Goal: Task Accomplishment & Management: Use online tool/utility

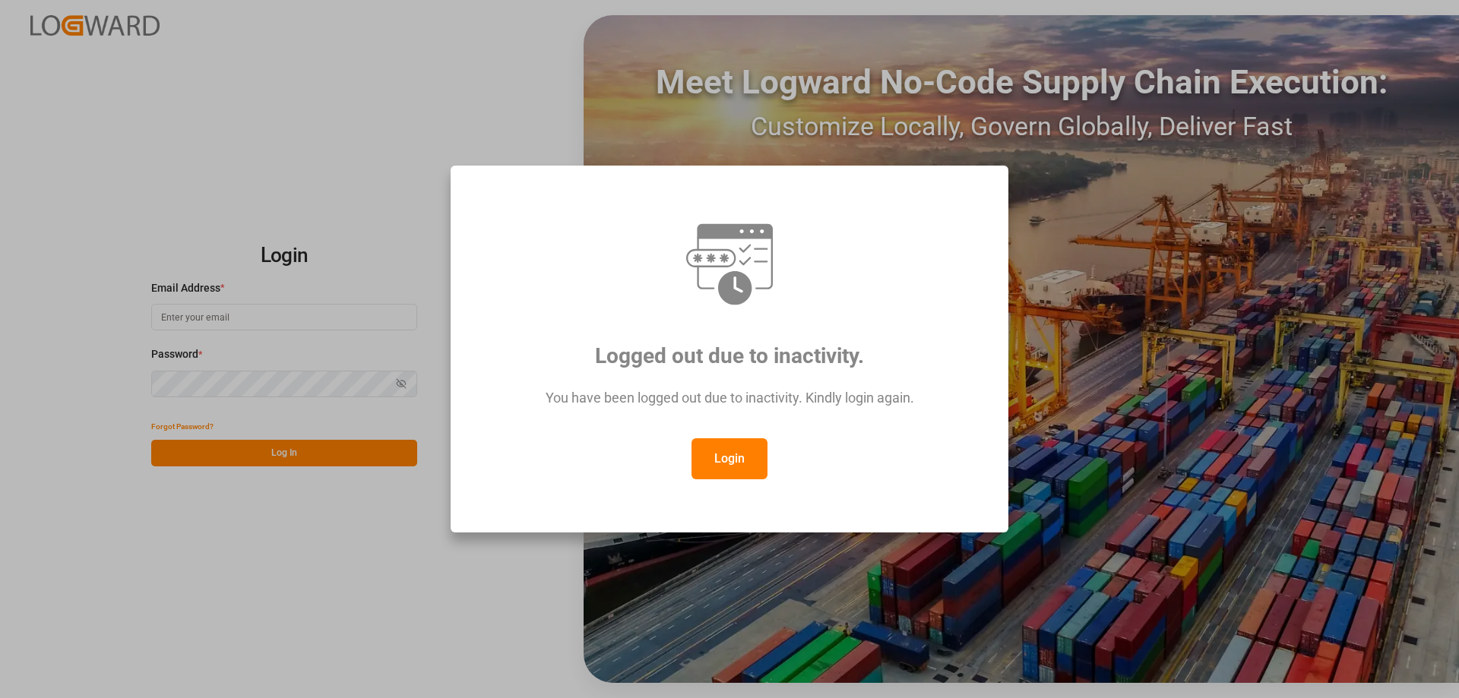
click at [716, 459] on button "Login" at bounding box center [729, 458] width 76 height 41
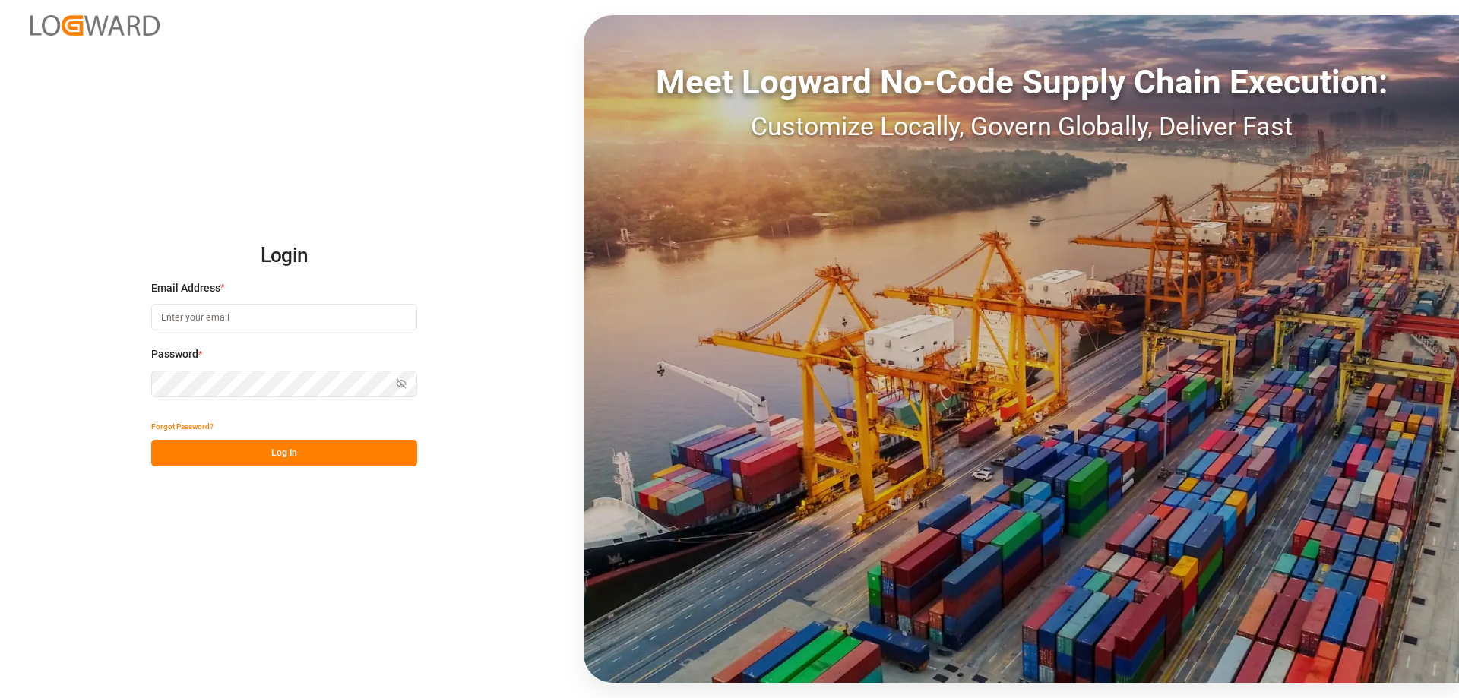
click at [240, 313] on input at bounding box center [284, 317] width 266 height 27
paste input "[EMAIL_ADDRESS][PERSON_NAME][DOMAIN_NAME]"
type input "[EMAIL_ADDRESS][PERSON_NAME][DOMAIN_NAME]"
click at [306, 455] on button "Log In" at bounding box center [284, 453] width 266 height 27
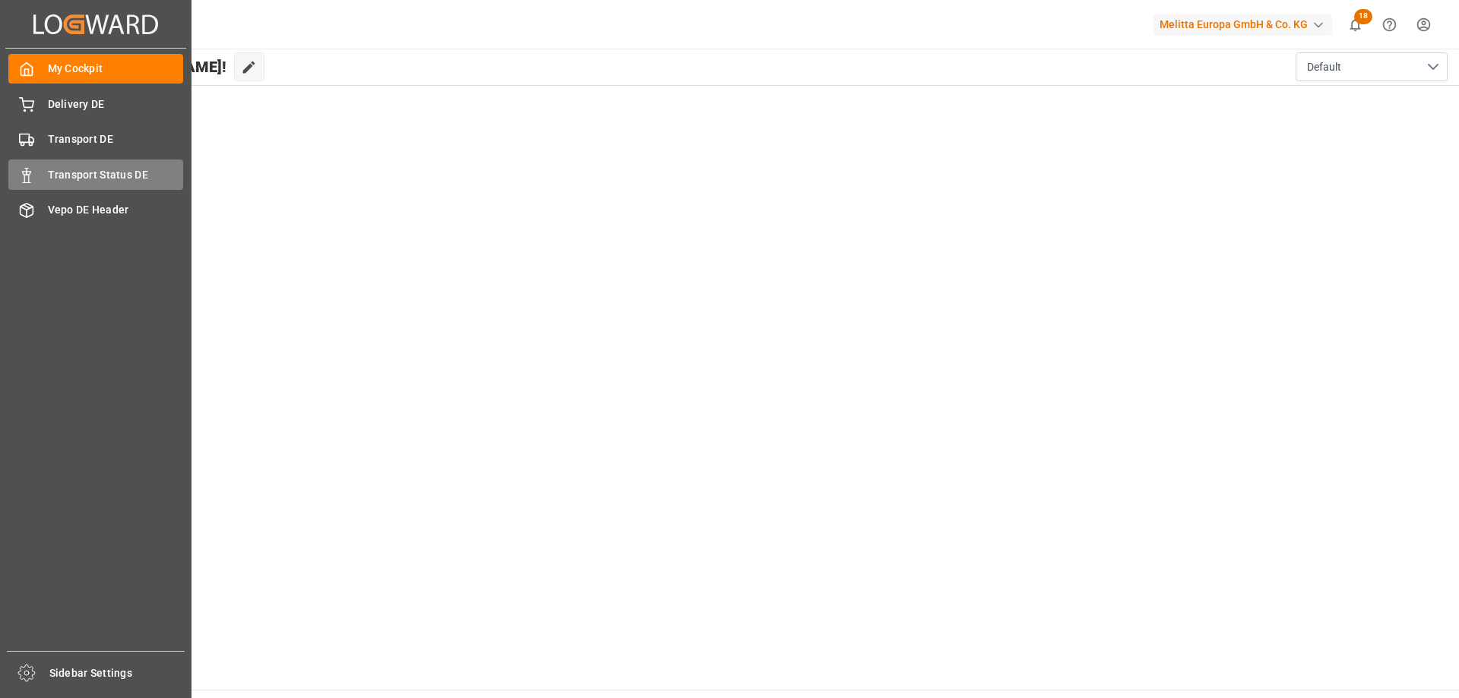
click at [44, 169] on div "Transport Status DE Transport Status DE" at bounding box center [95, 175] width 175 height 30
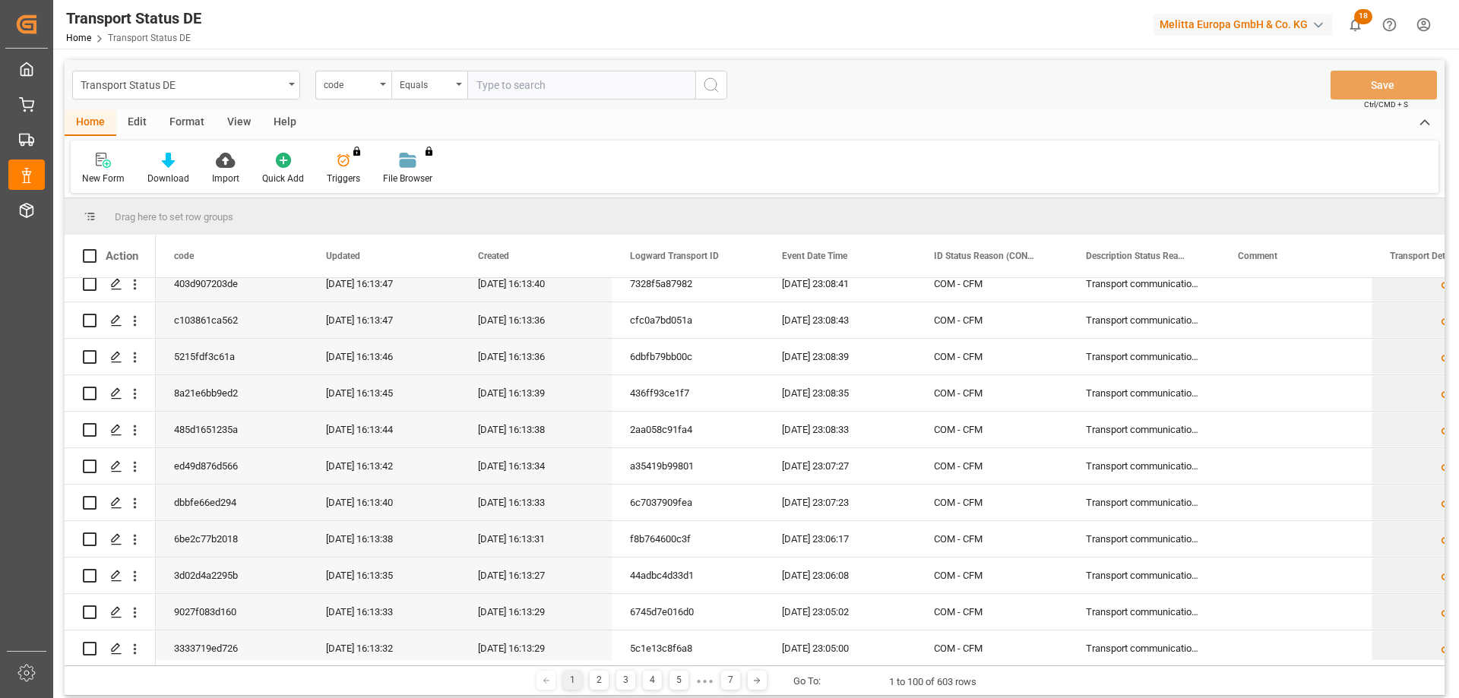
click at [580, 97] on input "text" at bounding box center [581, 85] width 228 height 29
click at [535, 84] on input "text" at bounding box center [581, 85] width 228 height 29
paste input "24e883f9c05a"
type input "24e883f9c05a"
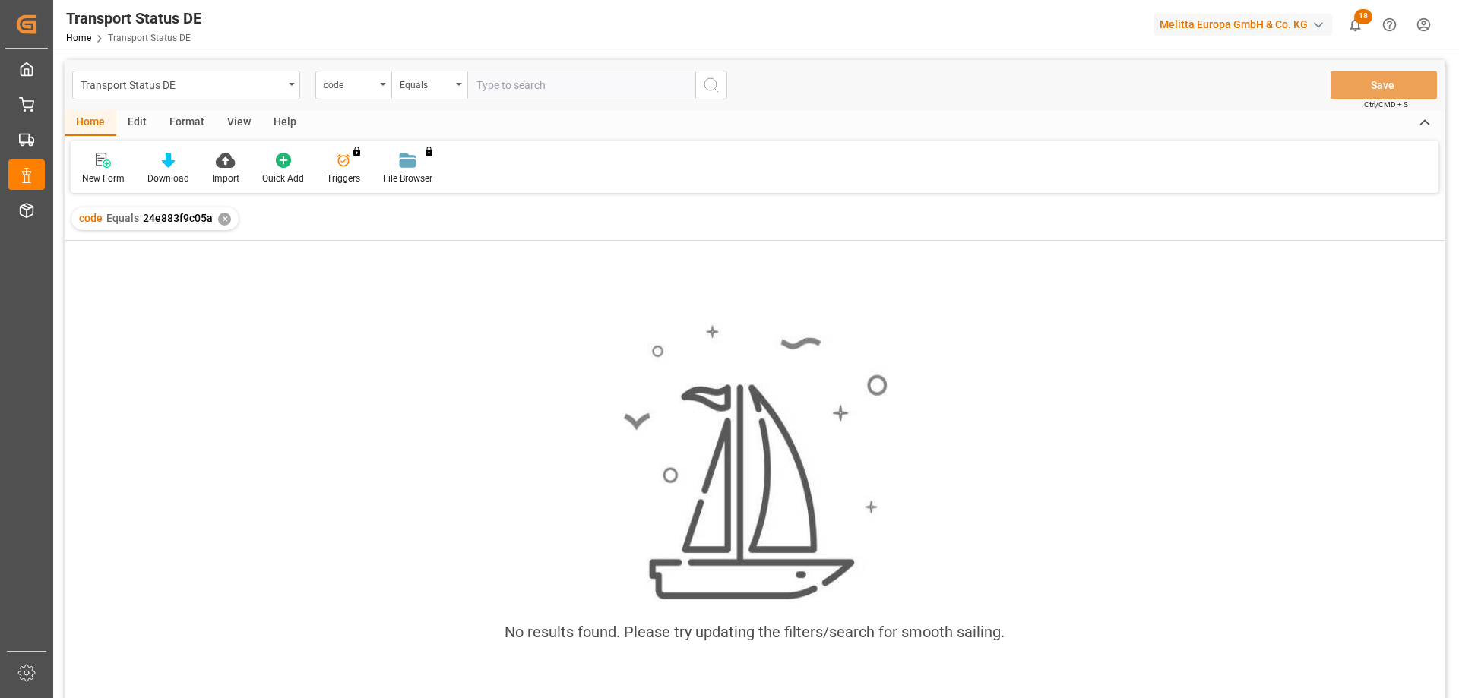
click at [226, 218] on div "✕" at bounding box center [224, 219] width 13 height 13
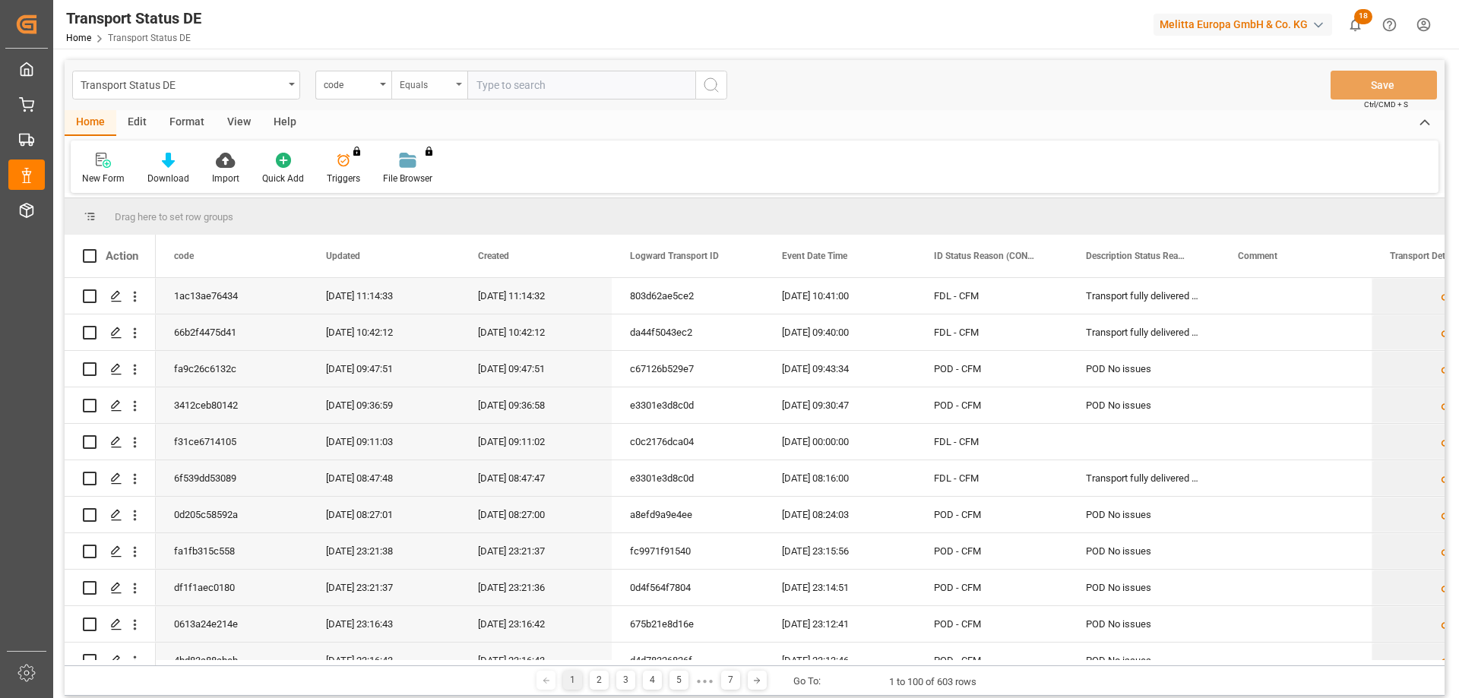
click at [457, 87] on div "Equals" at bounding box center [429, 85] width 76 height 29
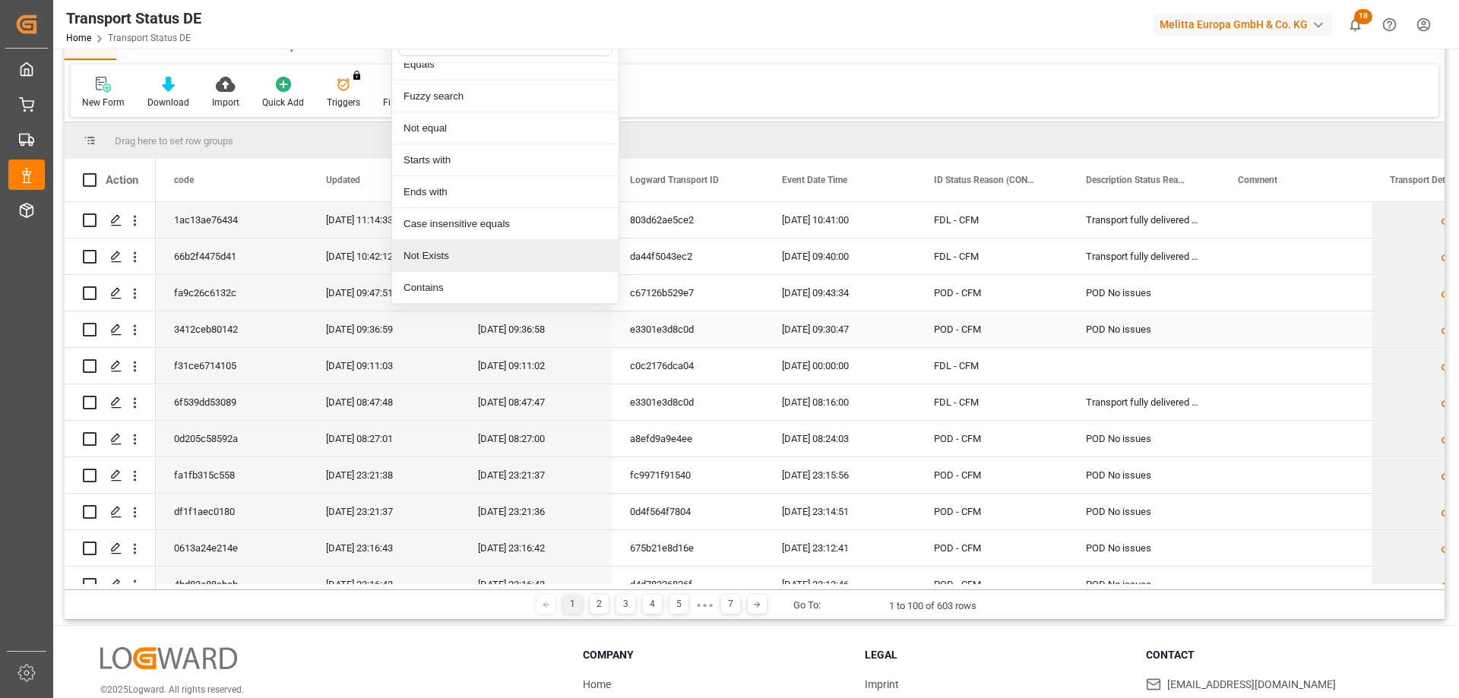
scroll to position [152, 0]
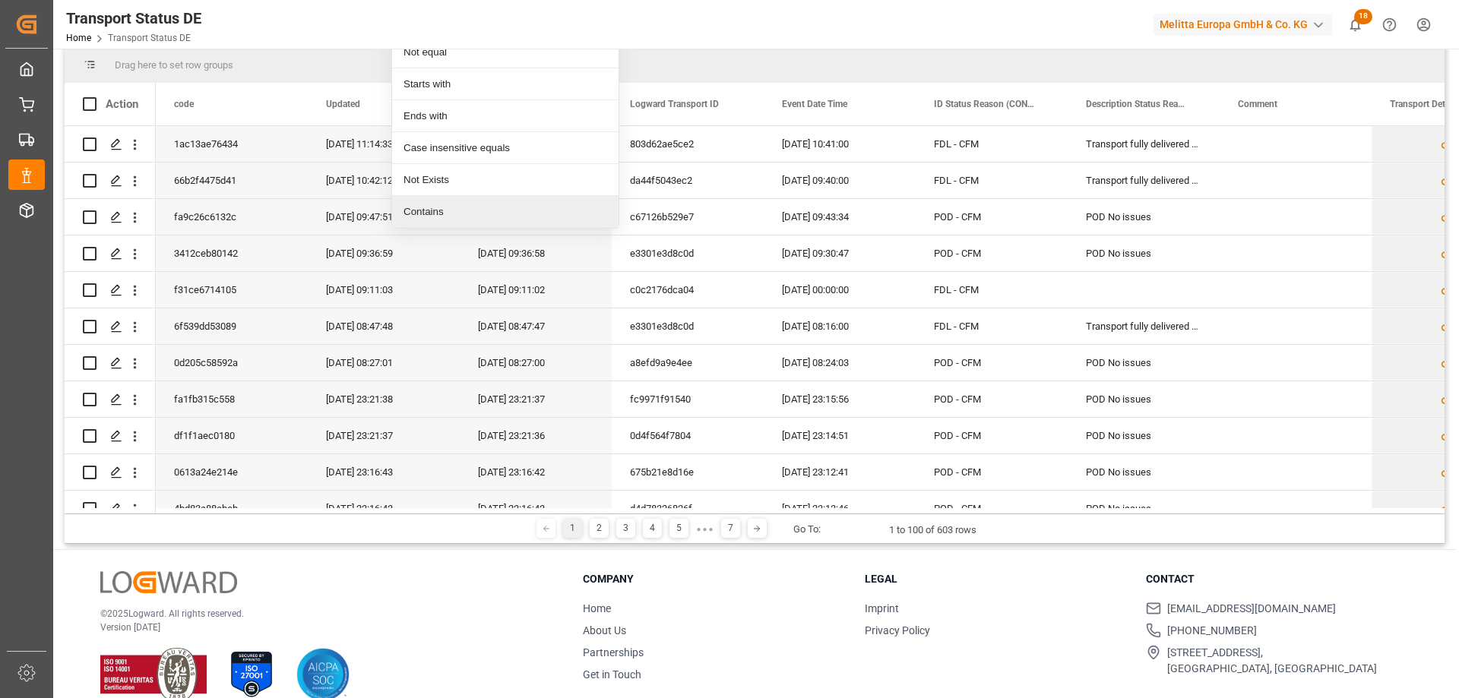
click at [473, 210] on div "Contains" at bounding box center [505, 212] width 226 height 32
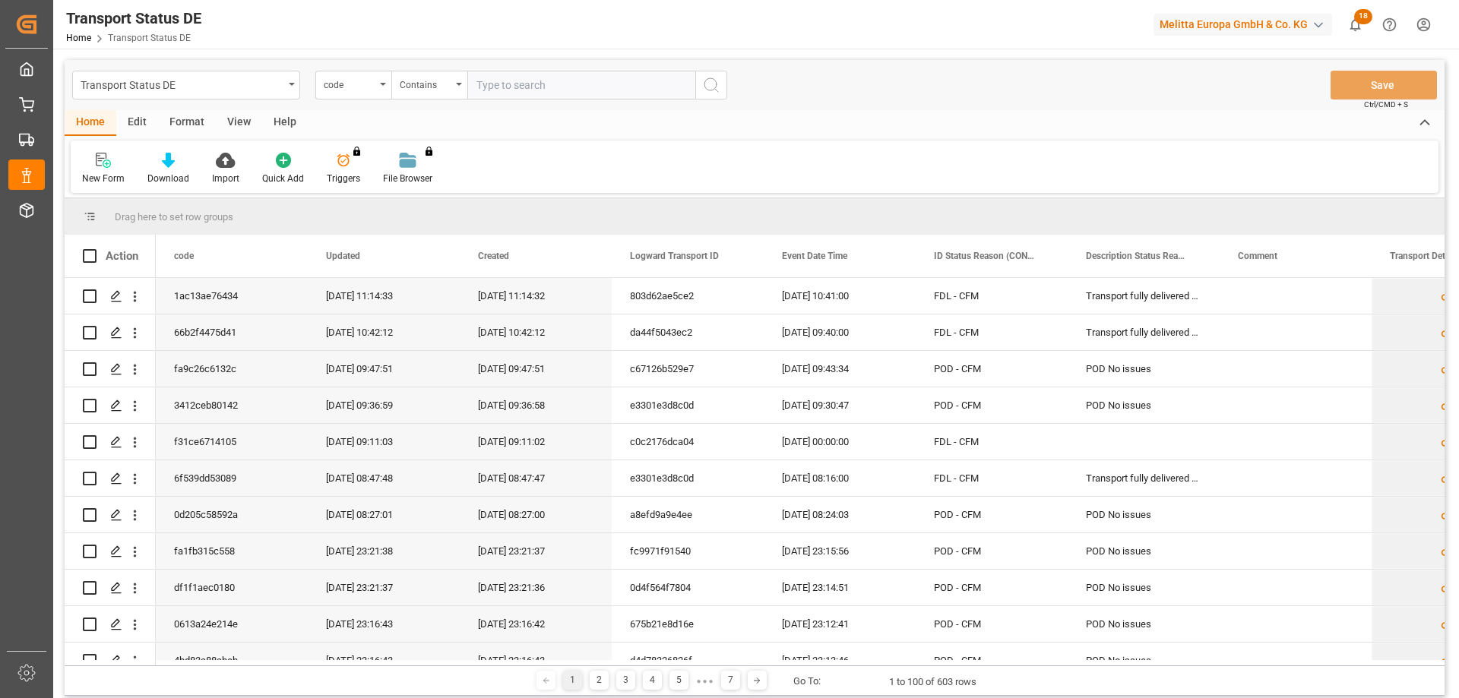
click at [539, 93] on input "text" at bounding box center [581, 85] width 228 height 29
paste input "24e883f9c05a"
type input "24e883f9c05a"
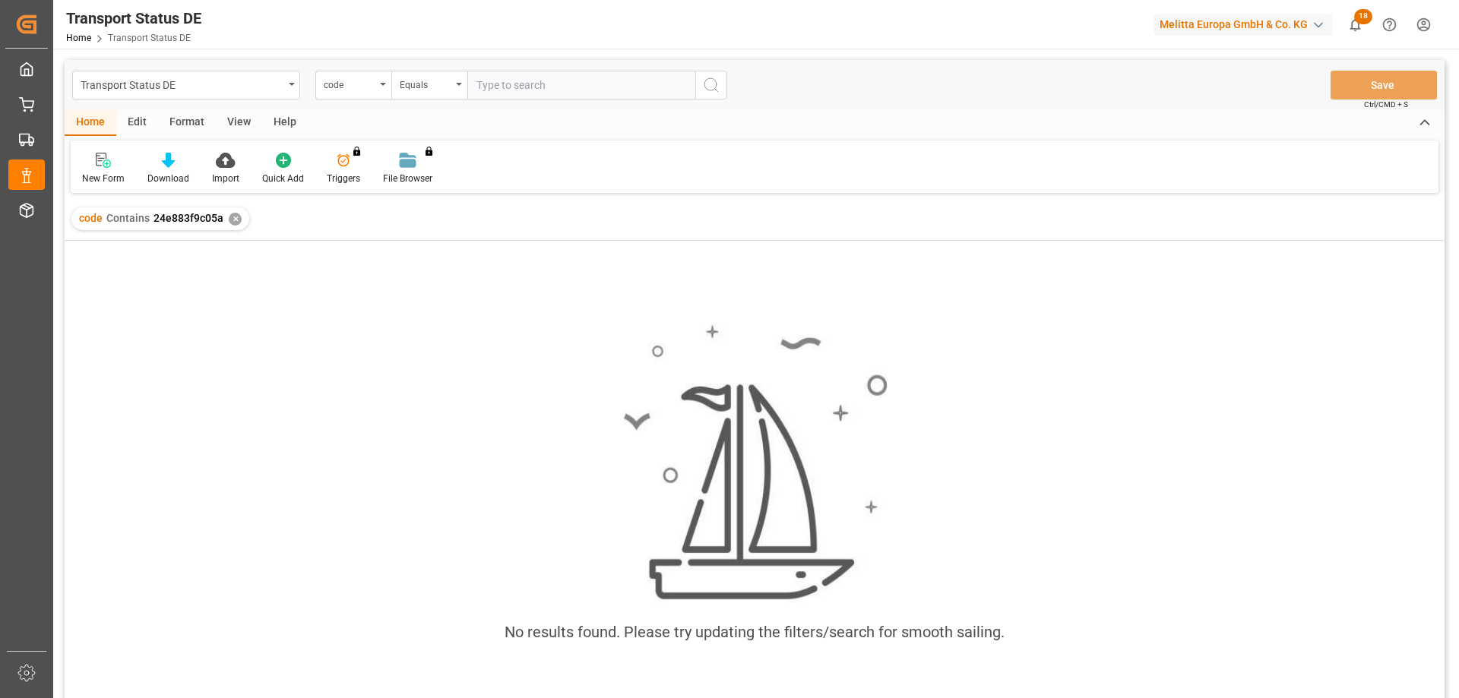
click at [232, 218] on div "✕" at bounding box center [235, 219] width 13 height 13
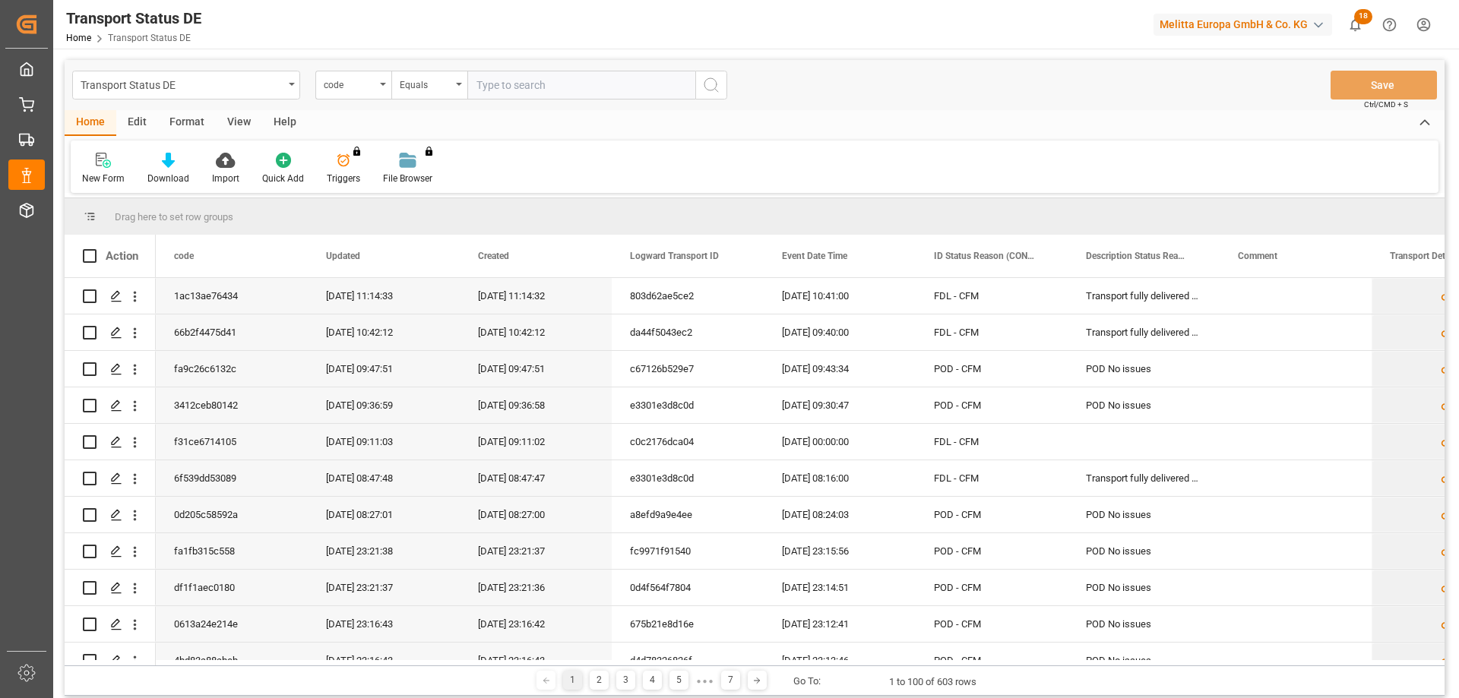
click at [1412, 34] on html "Created by potrace 1.15, written by [PERSON_NAME] [DATE]-[DATE] Created by potr…" at bounding box center [729, 349] width 1459 height 698
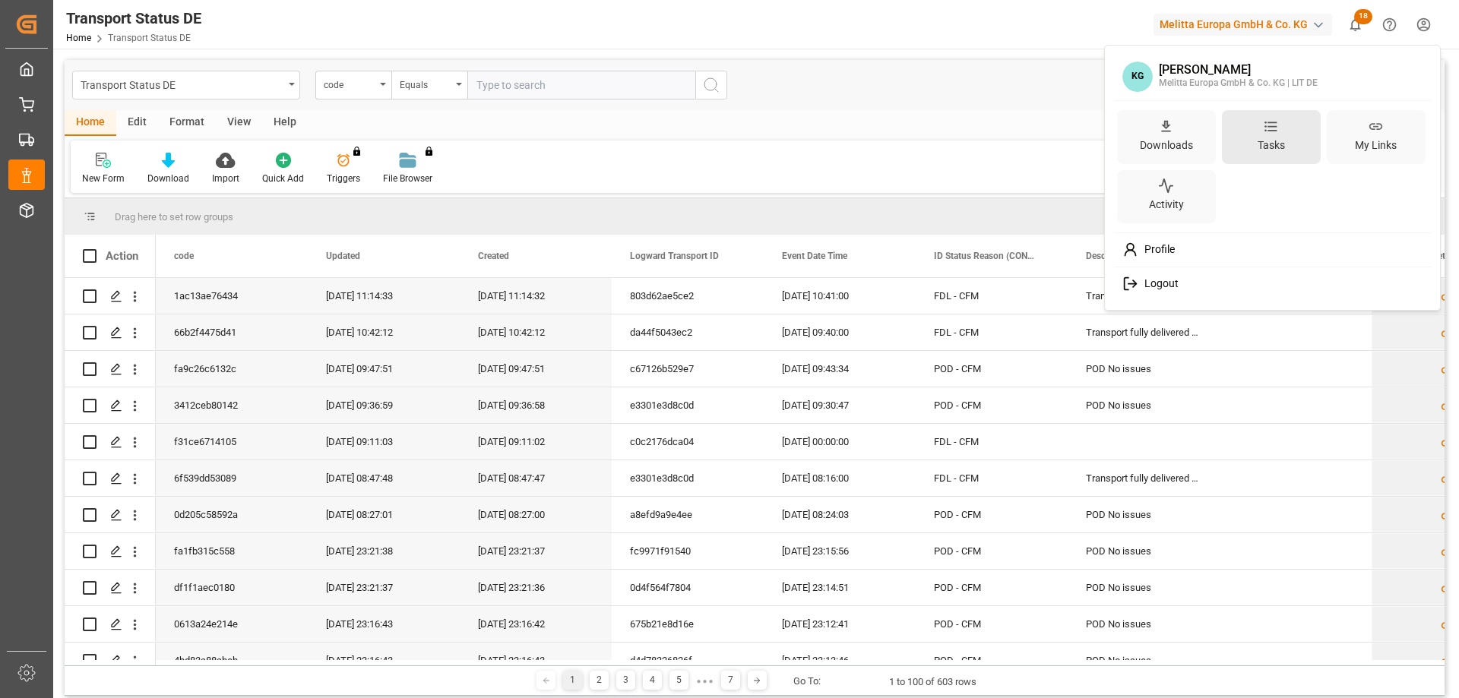
click at [1279, 158] on div "Tasks" at bounding box center [1271, 137] width 99 height 54
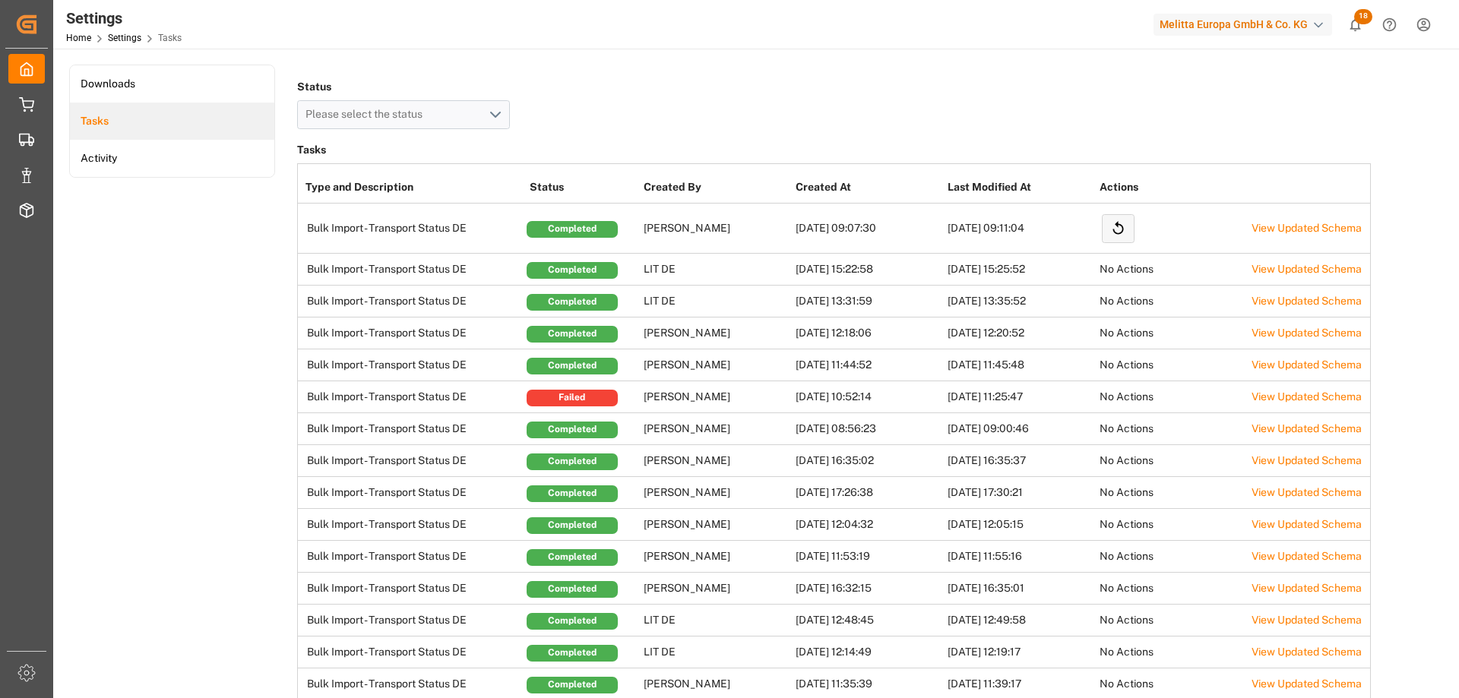
click at [121, 115] on li "Tasks" at bounding box center [172, 121] width 204 height 37
click at [1393, 27] on icon "Help Center" at bounding box center [1389, 25] width 16 height 16
click at [1421, 28] on html "Created by potrace 1.15, written by [PERSON_NAME] [DATE]-[DATE] Created by potr…" at bounding box center [729, 349] width 1459 height 698
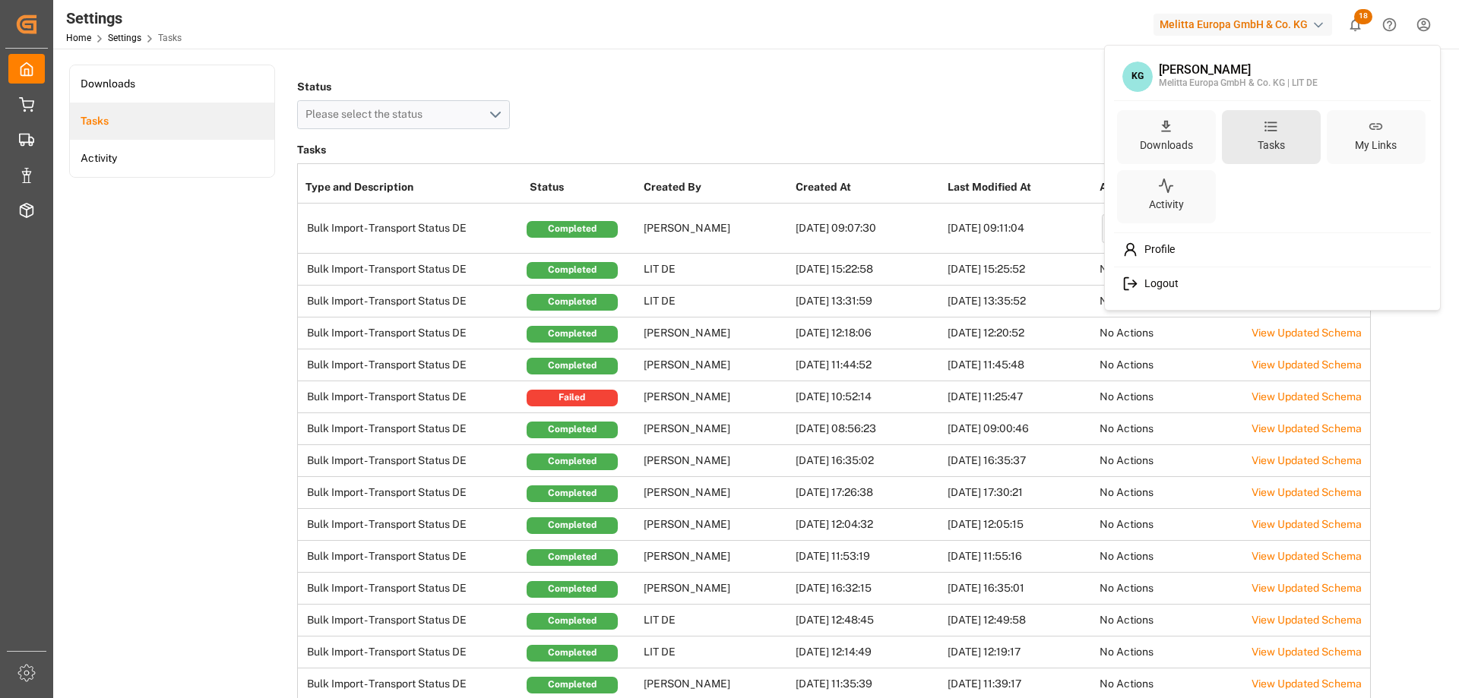
click at [1275, 131] on icon at bounding box center [1270, 127] width 12 height 5
click at [119, 150] on html "Created by potrace 1.15, written by [PERSON_NAME] [DATE]-[DATE] Created by potr…" at bounding box center [729, 349] width 1459 height 698
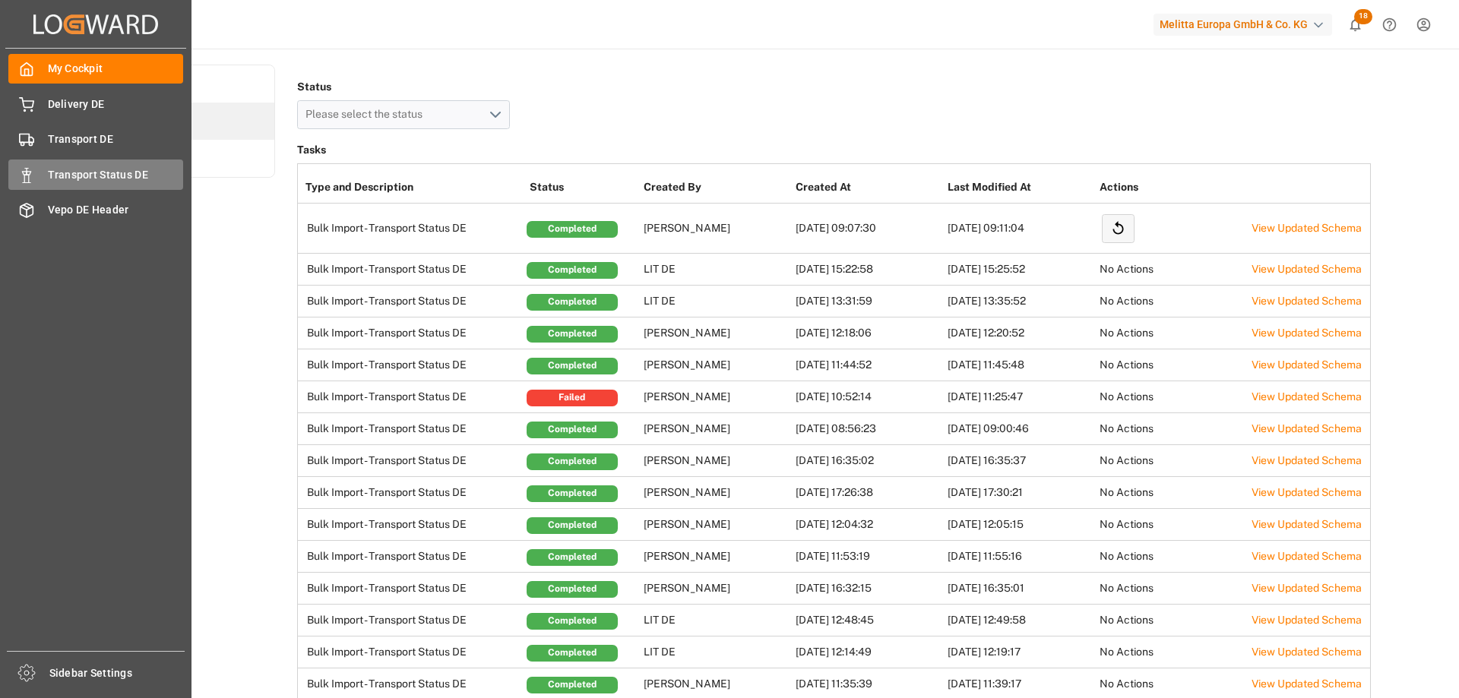
click at [117, 172] on span "Transport Status DE" at bounding box center [116, 175] width 136 height 16
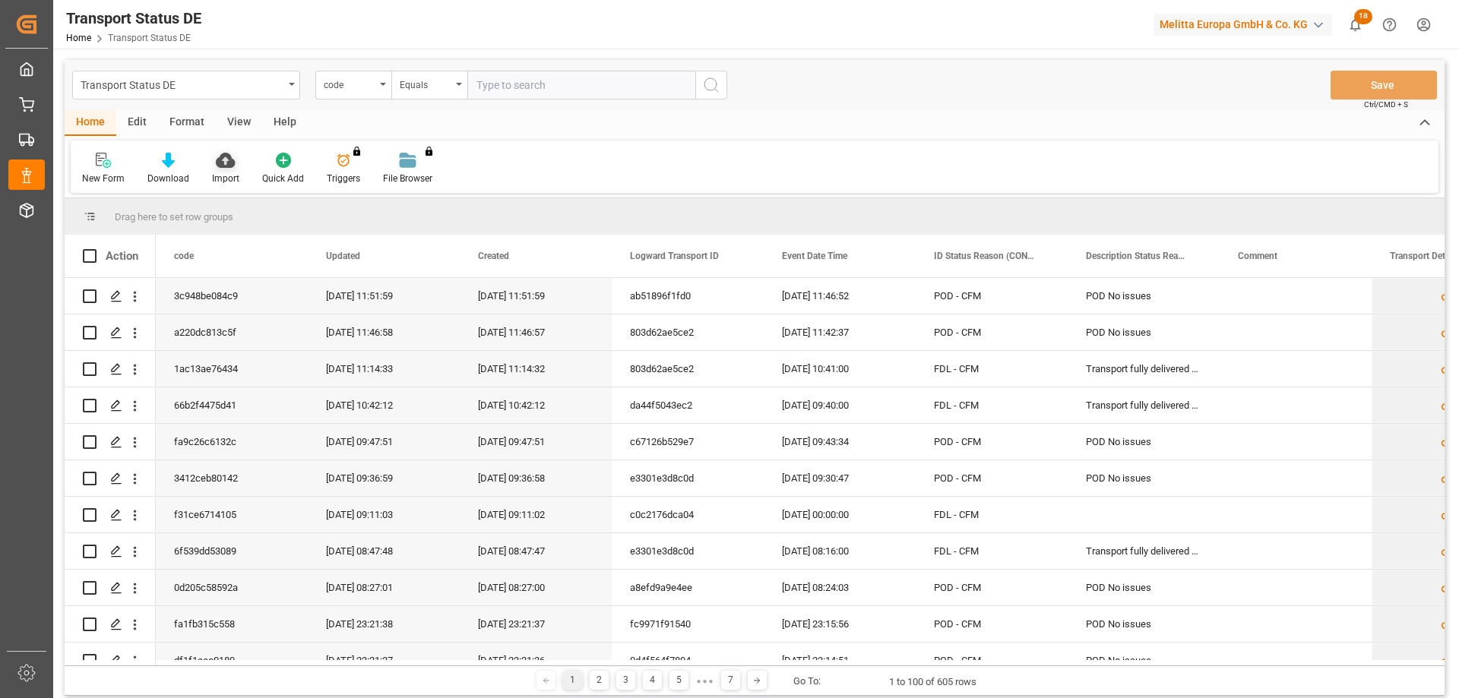
click at [226, 169] on div "Import" at bounding box center [226, 168] width 50 height 33
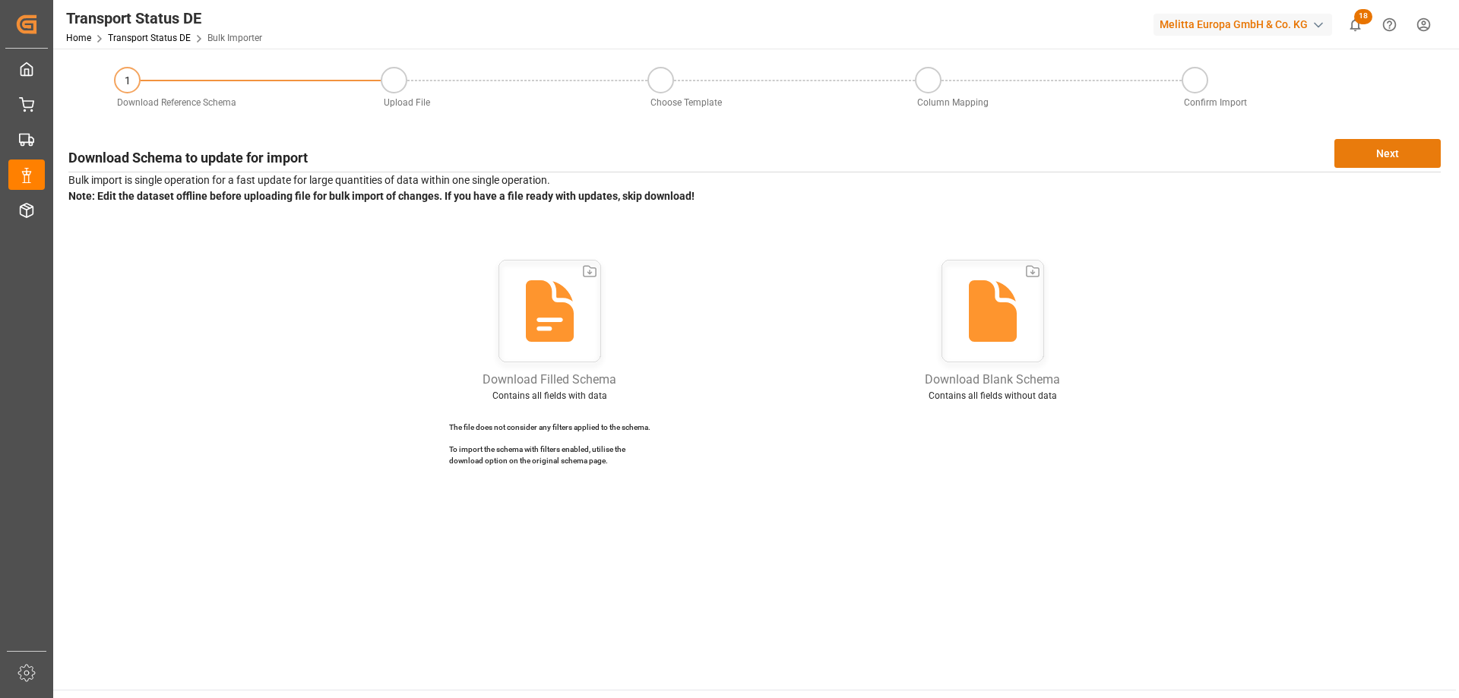
click at [1368, 151] on button "Next" at bounding box center [1387, 153] width 106 height 29
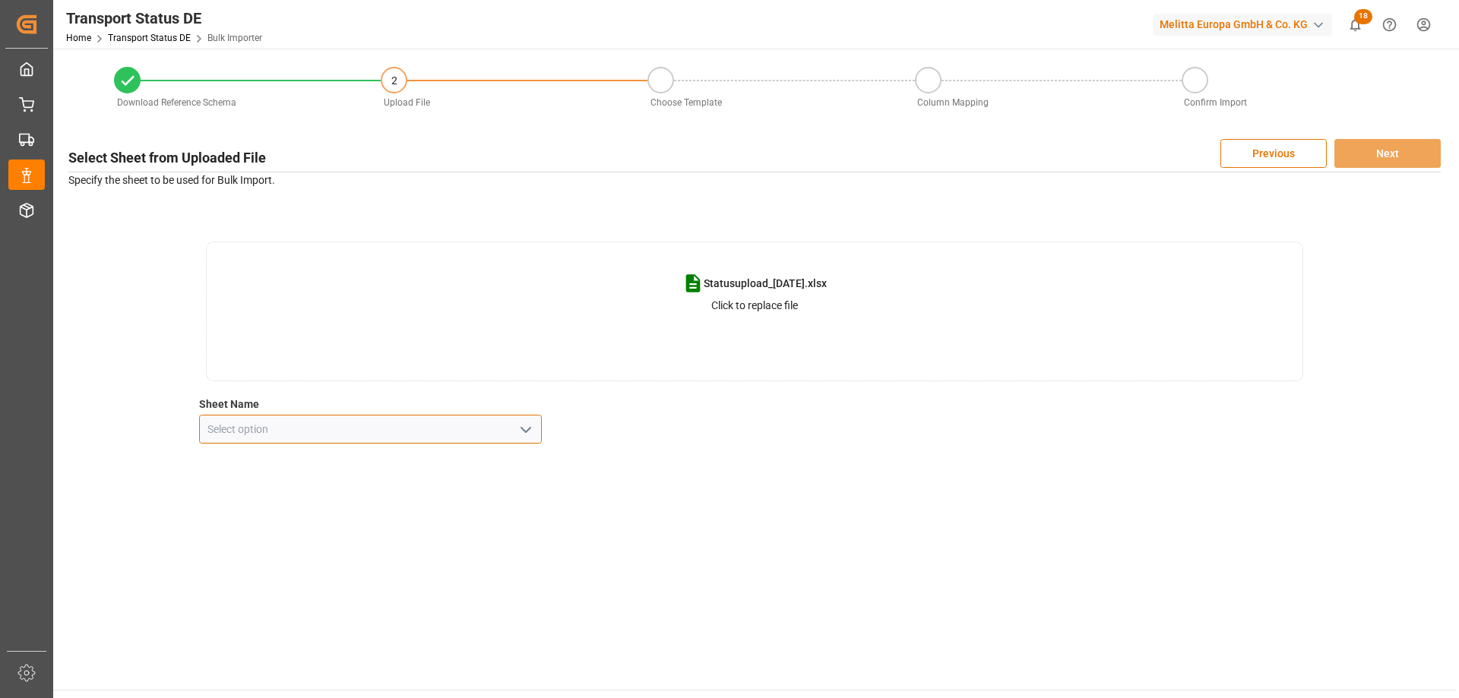
click at [492, 422] on input at bounding box center [370, 429] width 343 height 29
click at [531, 432] on icon "open menu" at bounding box center [526, 430] width 18 height 18
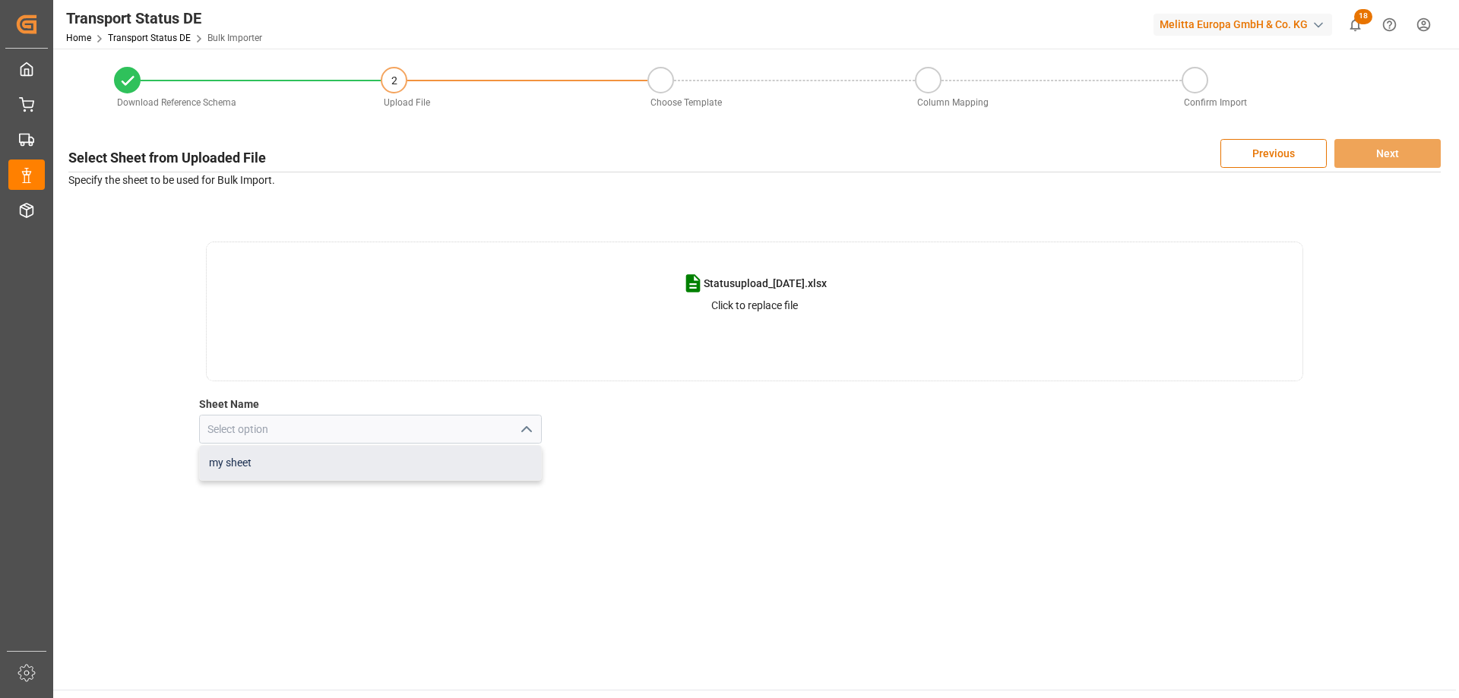
click at [432, 473] on div "my sheet" at bounding box center [371, 463] width 342 height 34
type input "my sheet"
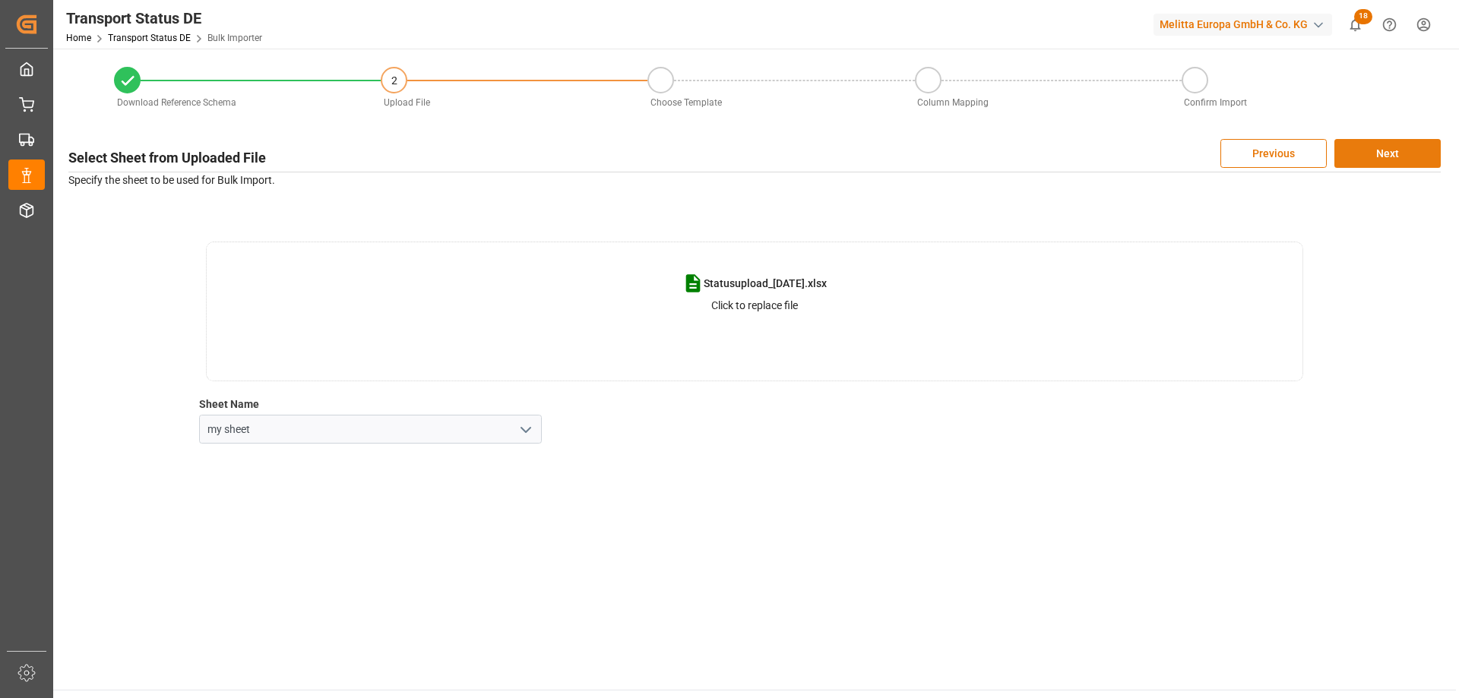
click at [1409, 153] on button "Next" at bounding box center [1387, 153] width 106 height 29
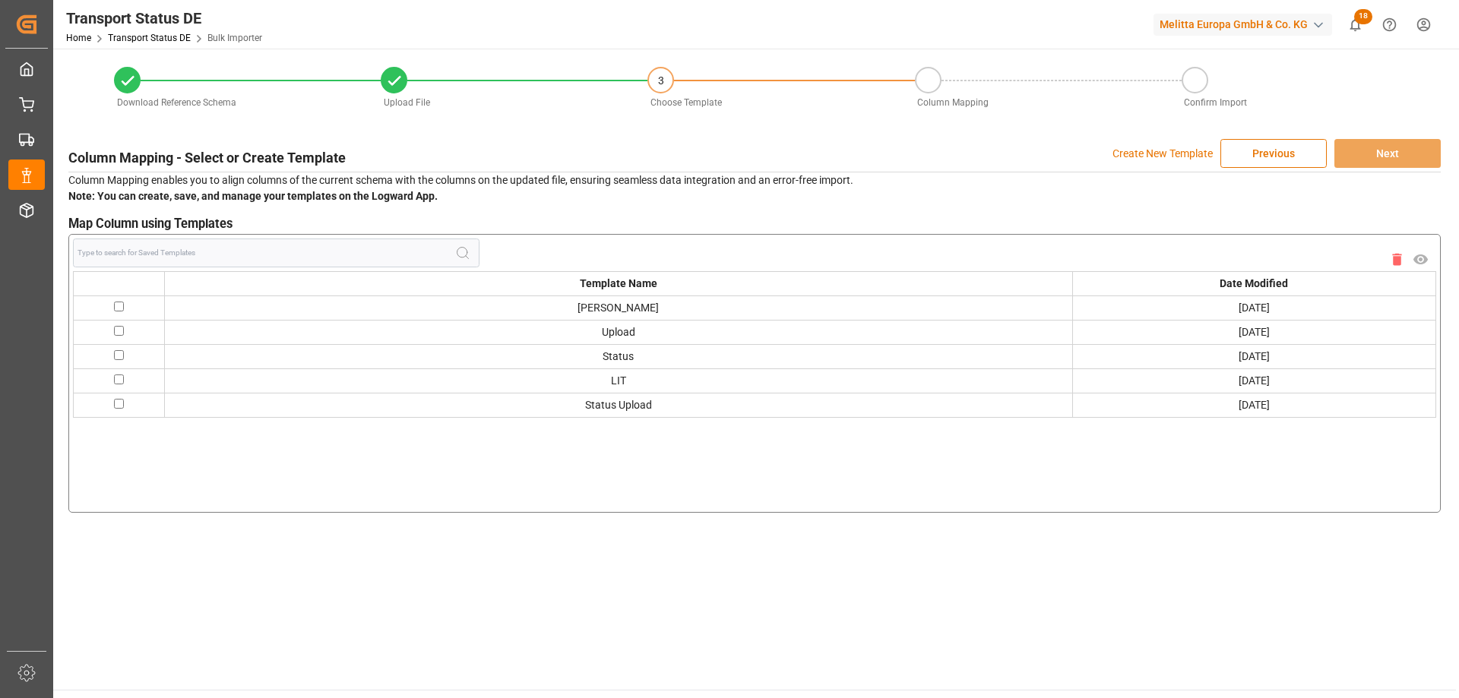
click at [114, 377] on input "checkbox" at bounding box center [119, 380] width 10 height 10
checkbox input "true"
click at [1374, 164] on button "Next" at bounding box center [1387, 153] width 106 height 29
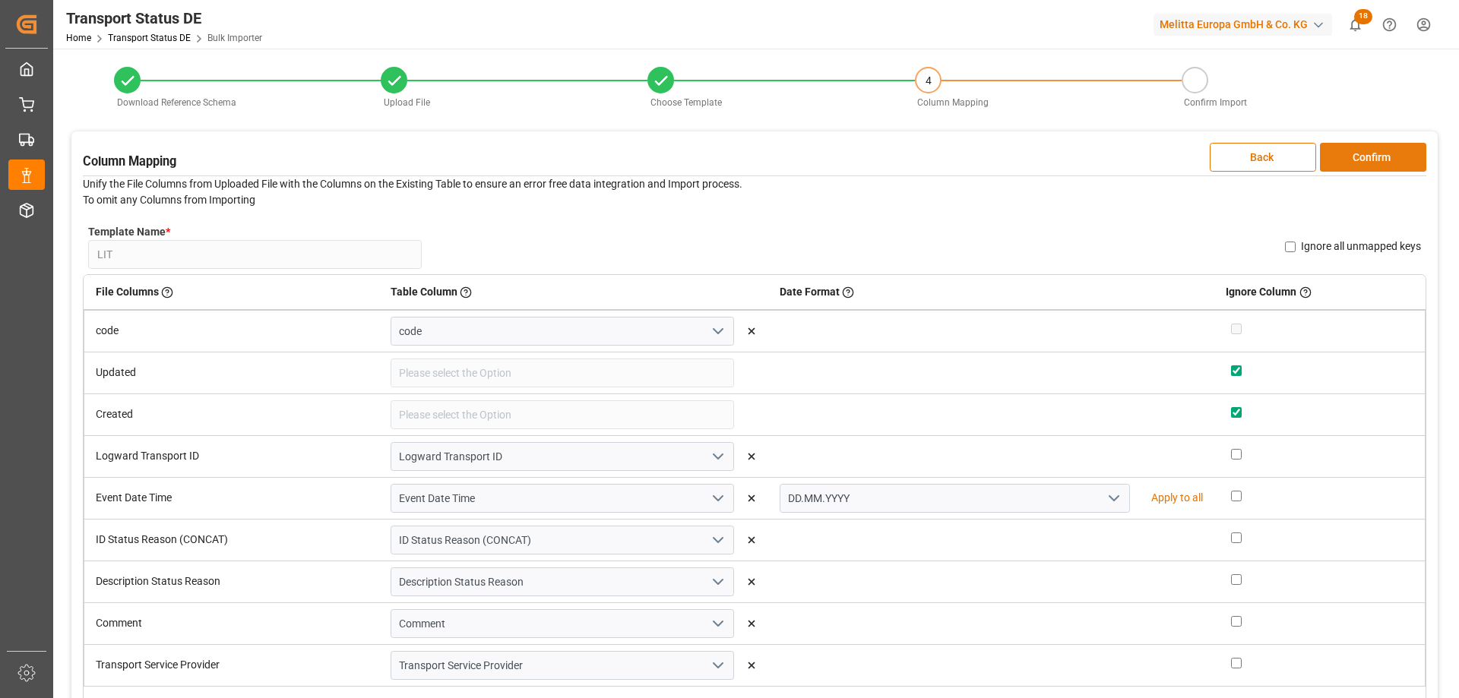
click at [1353, 147] on button "Confirm" at bounding box center [1373, 157] width 106 height 29
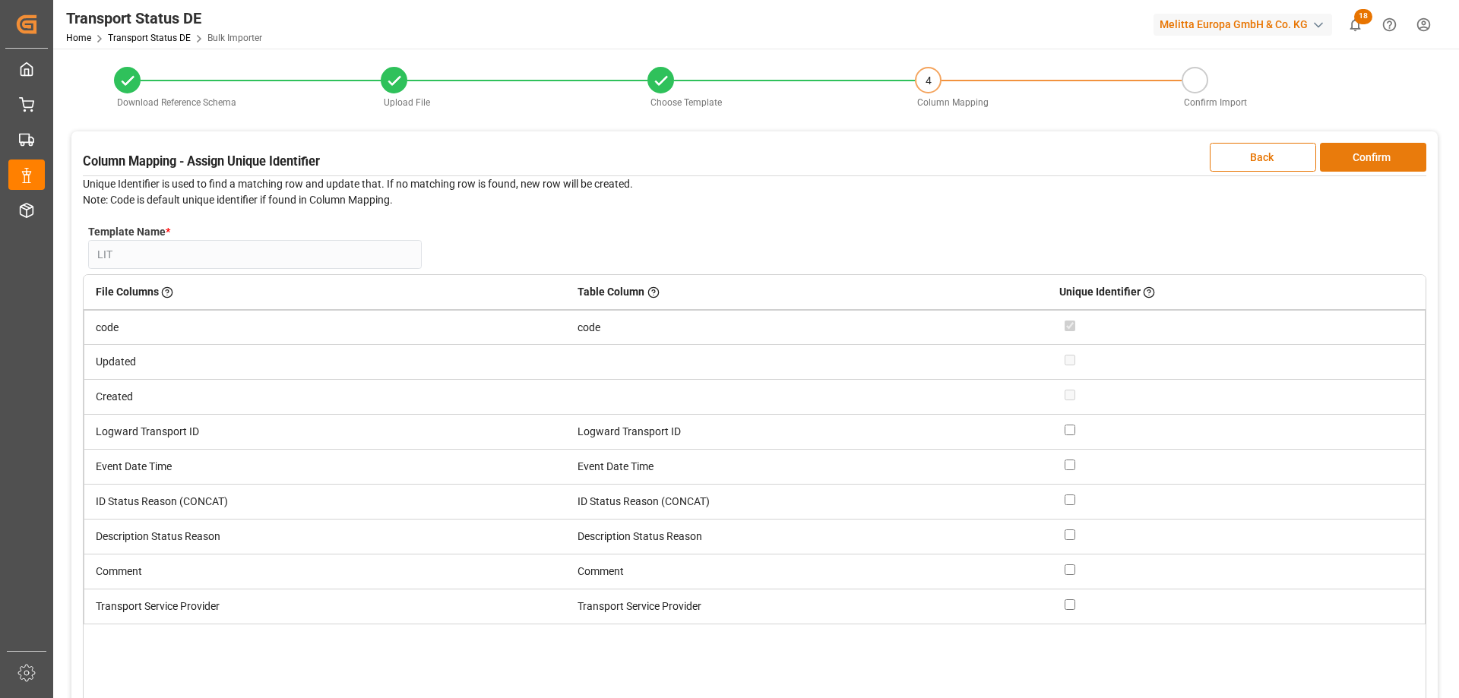
click at [1364, 157] on button "Confirm" at bounding box center [1373, 157] width 106 height 29
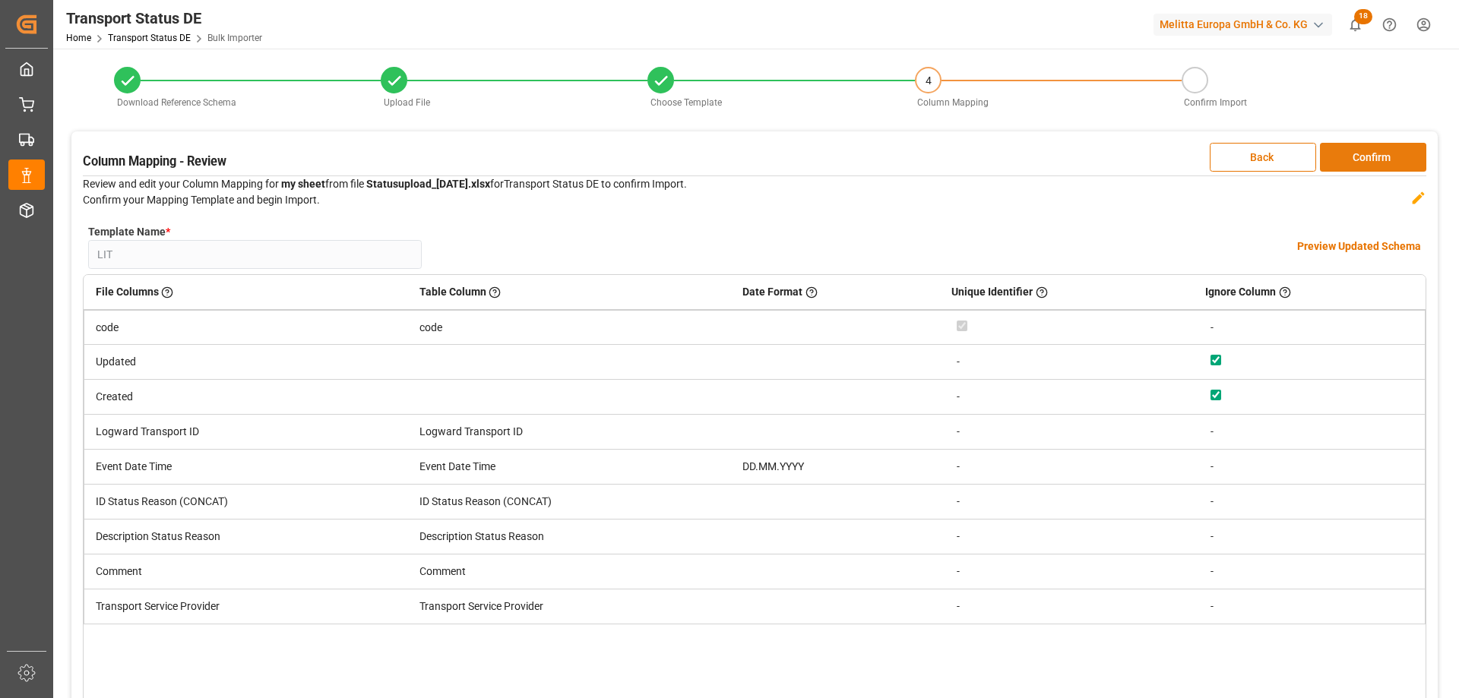
click at [1364, 157] on button "Confirm" at bounding box center [1373, 157] width 106 height 29
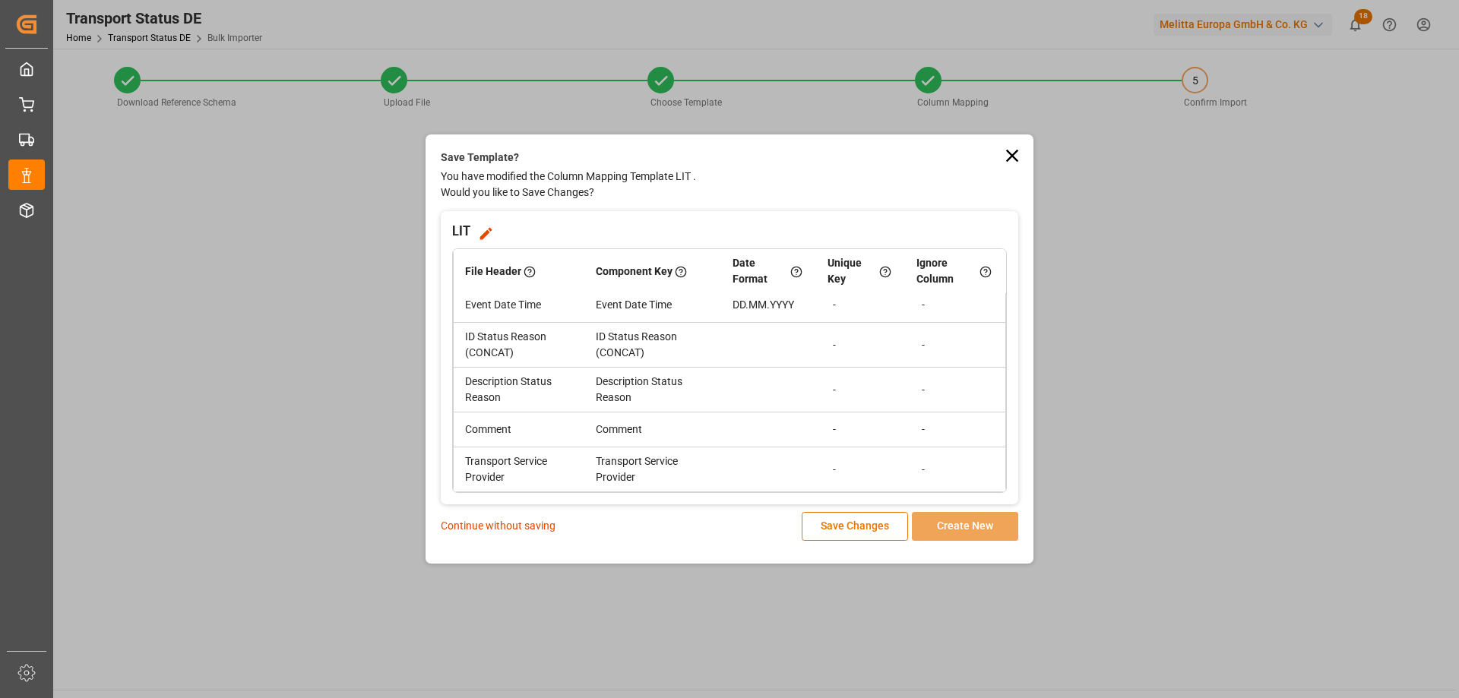
scroll to position [70, 0]
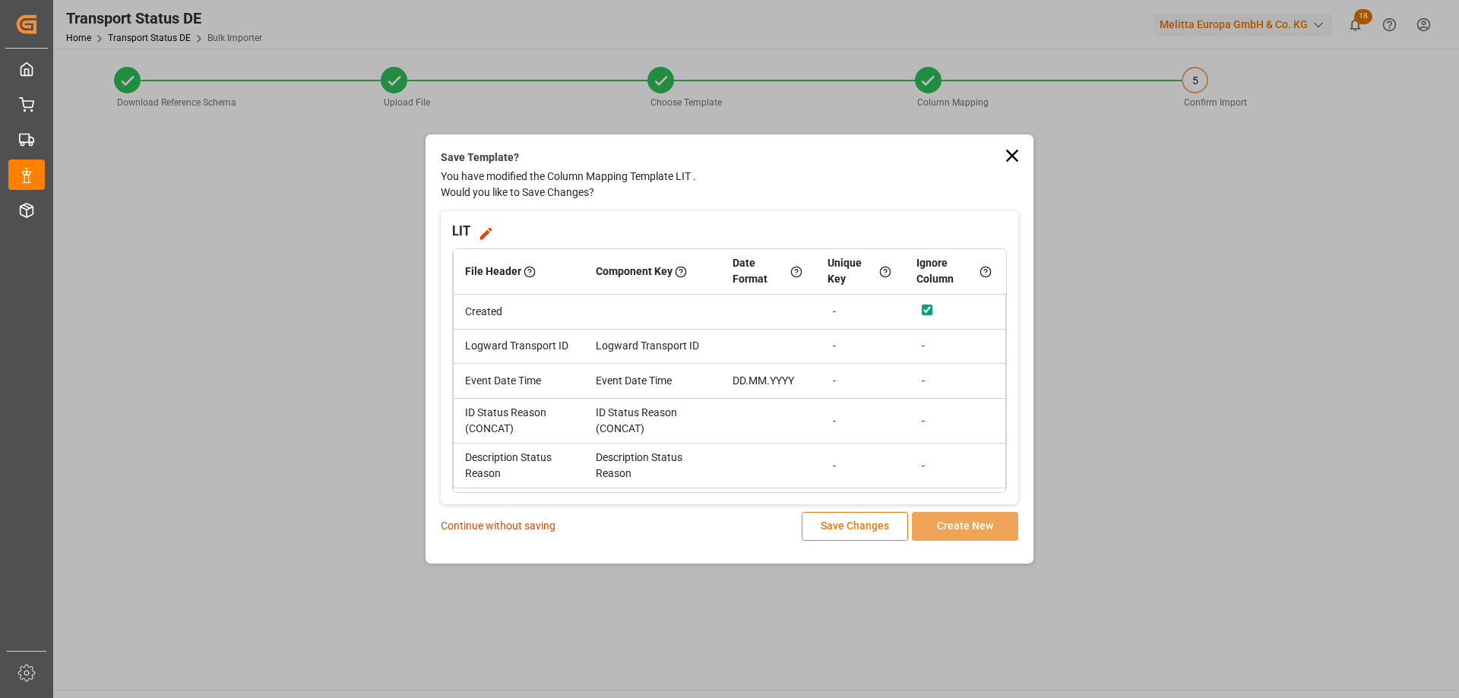
click at [852, 529] on button "Save Changes" at bounding box center [855, 526] width 106 height 29
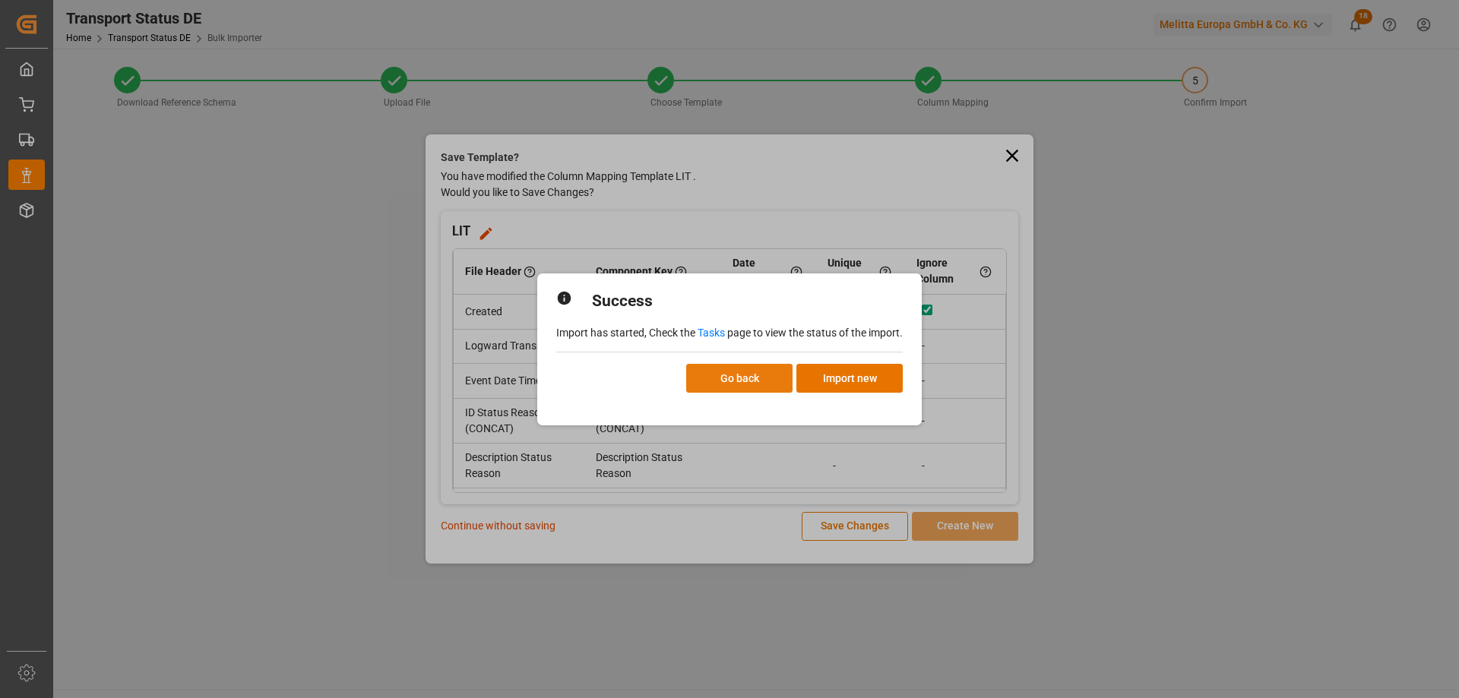
click at [722, 377] on button "Go back" at bounding box center [739, 378] width 106 height 29
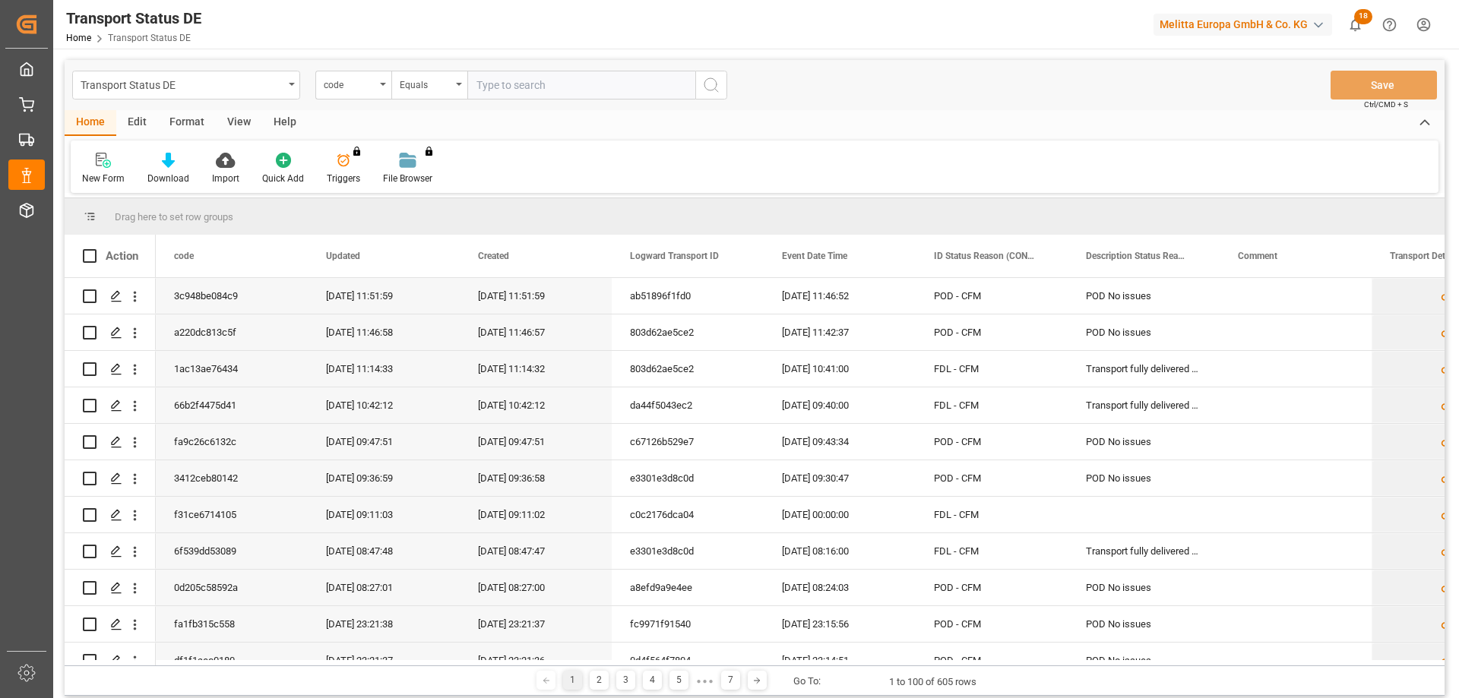
click at [1423, 27] on html "Created by potrace 1.15, written by [PERSON_NAME] [DATE]-[DATE] Created by potr…" at bounding box center [729, 349] width 1459 height 698
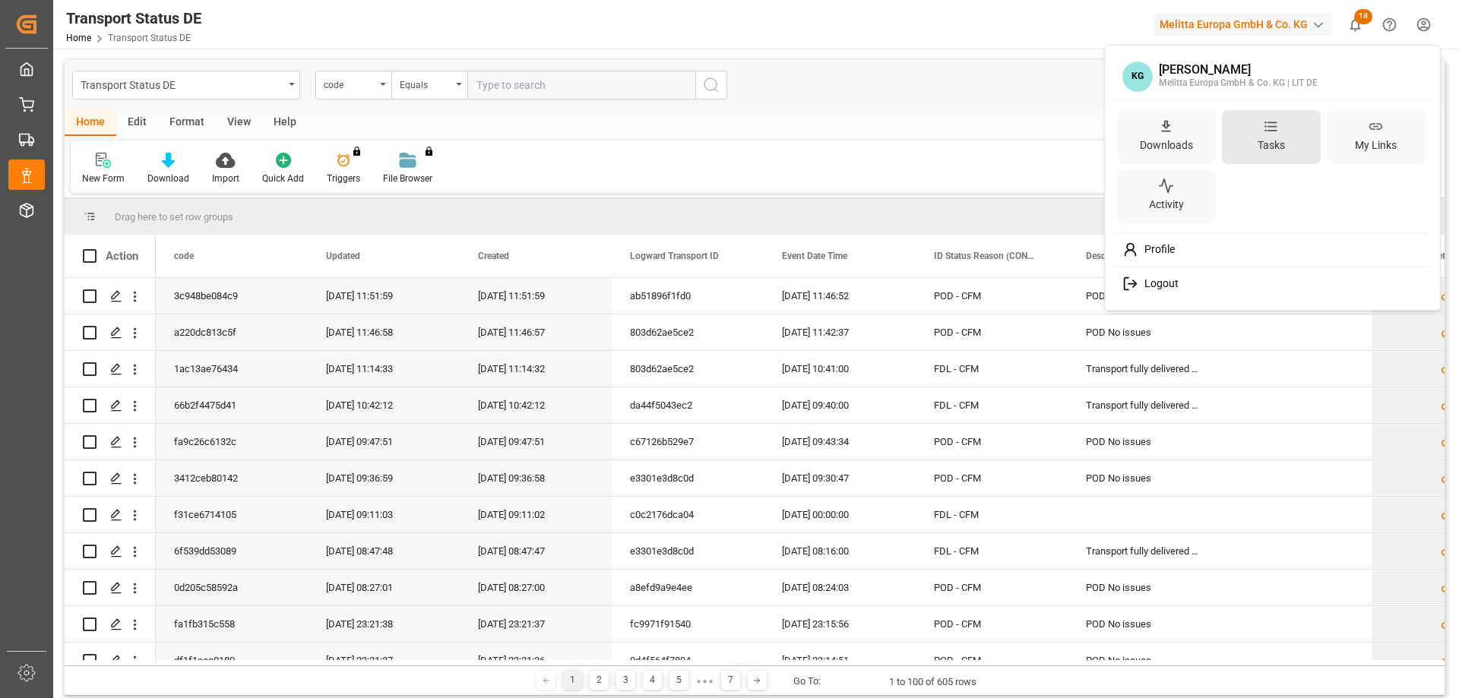
click at [1298, 134] on div "Tasks" at bounding box center [1271, 137] width 99 height 54
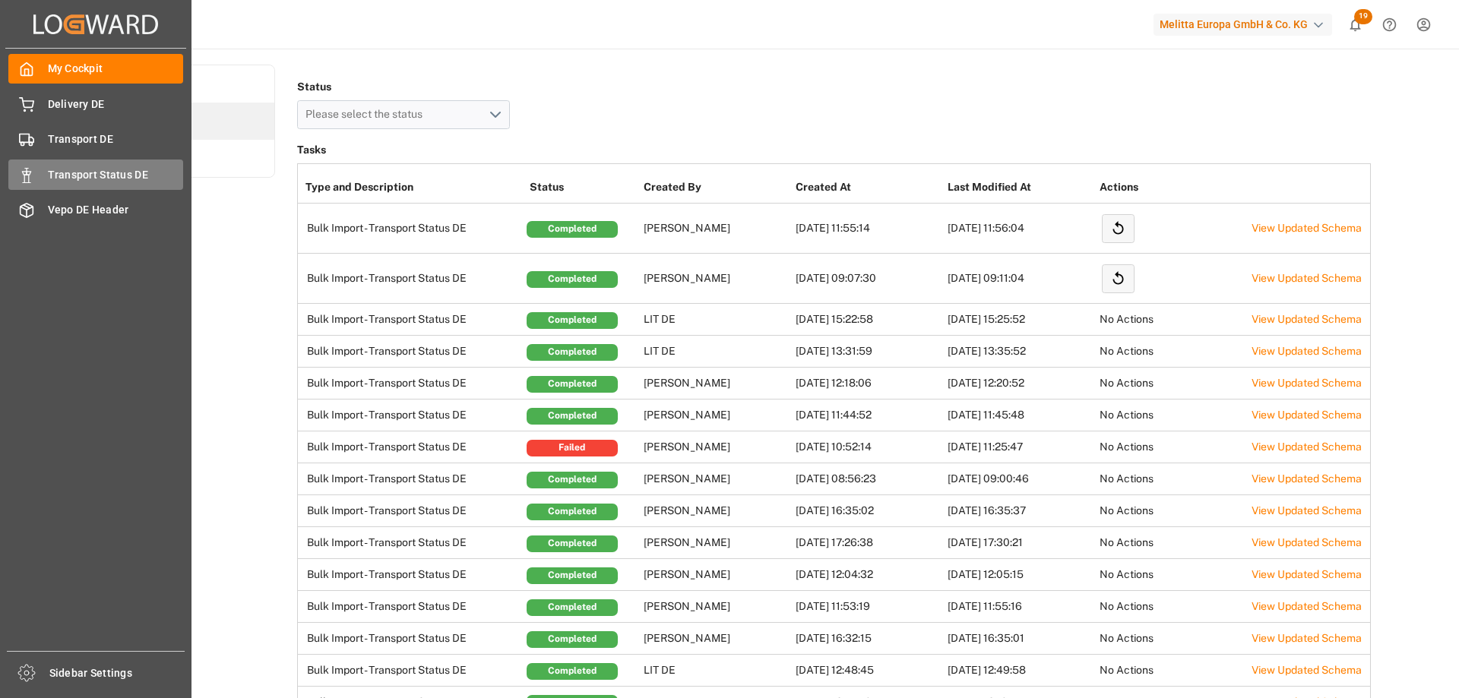
click at [65, 171] on span "Transport Status DE" at bounding box center [116, 175] width 136 height 16
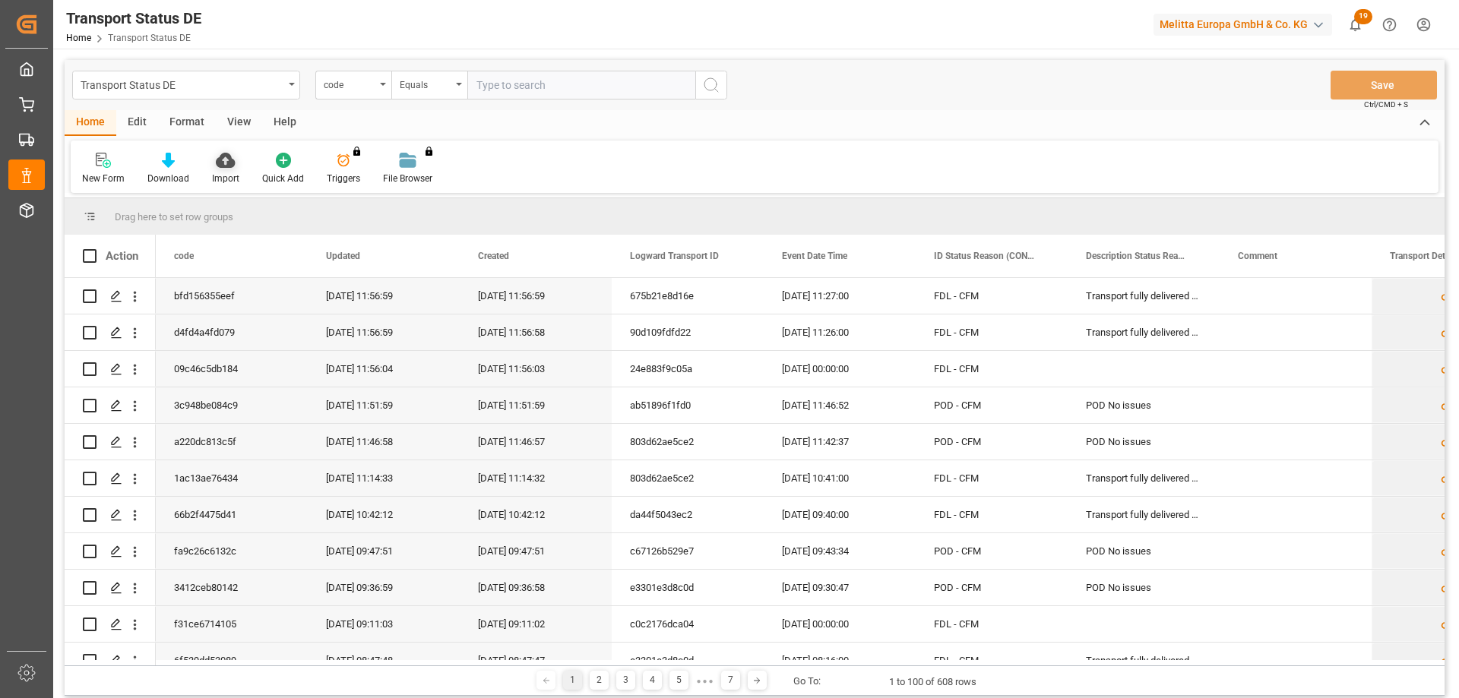
click at [214, 170] on div "Import" at bounding box center [226, 168] width 50 height 33
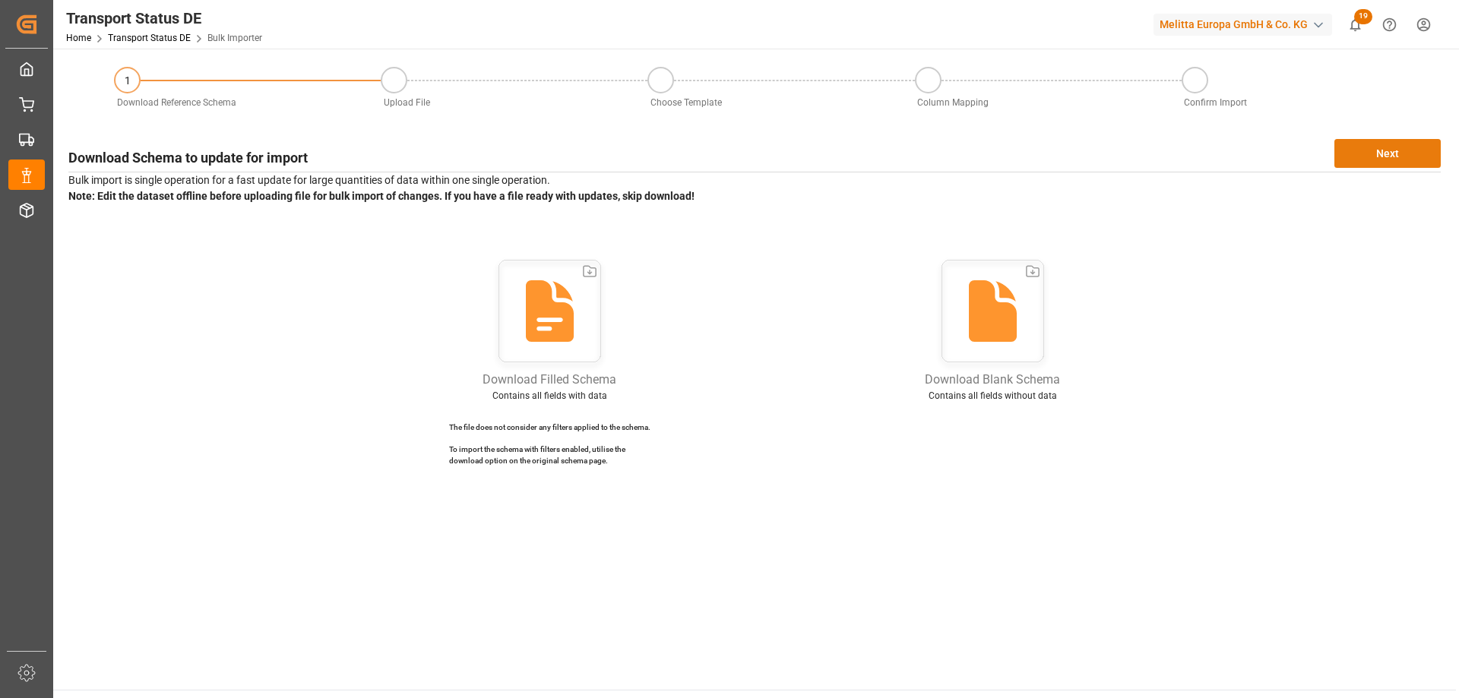
click at [1385, 148] on button "Next" at bounding box center [1387, 153] width 106 height 29
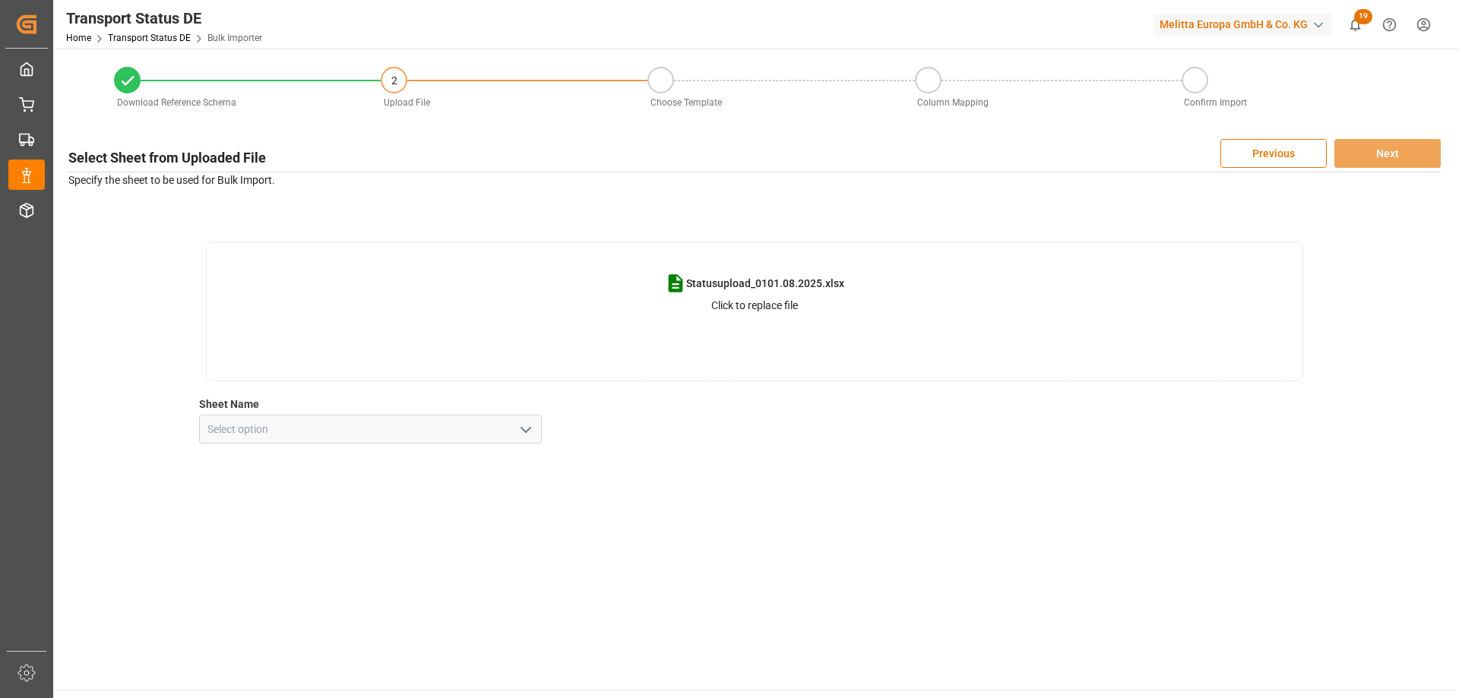
click at [524, 429] on polyline "open menu" at bounding box center [525, 430] width 9 height 5
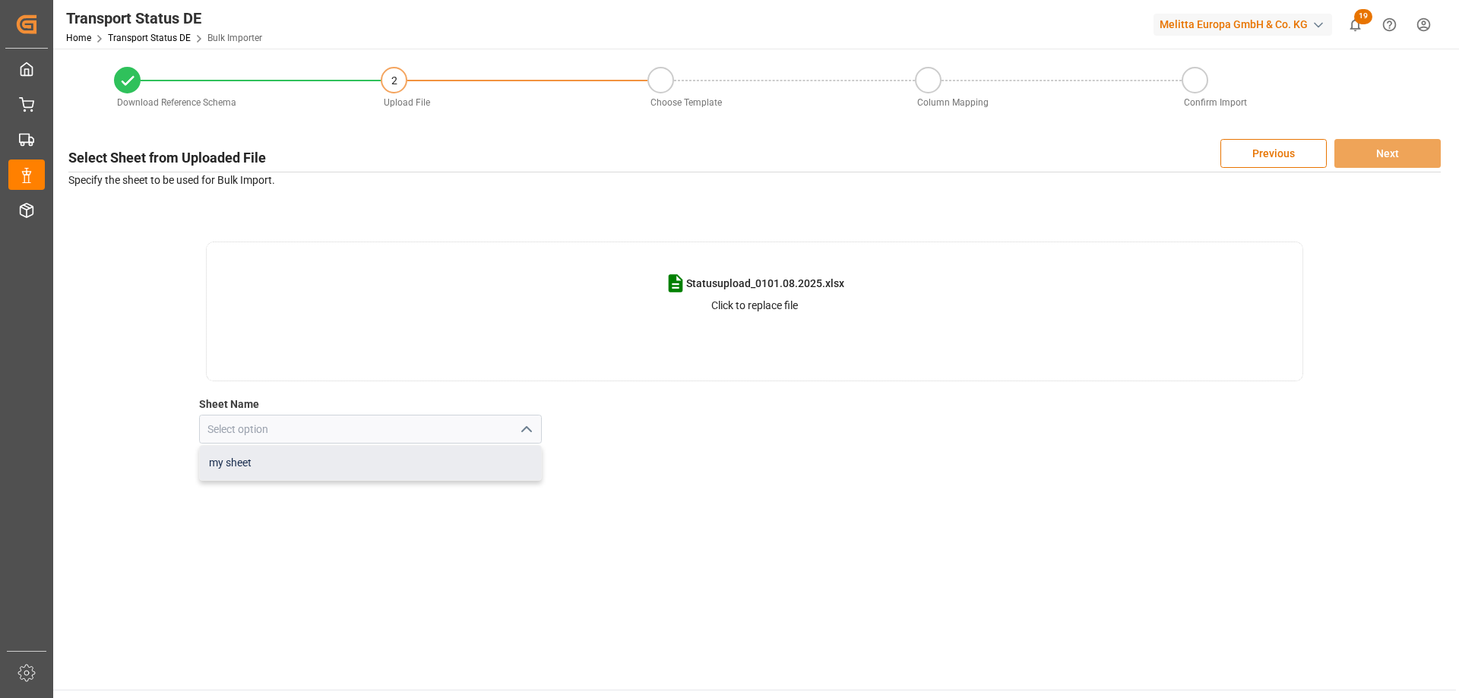
click at [406, 471] on div "my sheet" at bounding box center [371, 463] width 342 height 34
type input "my sheet"
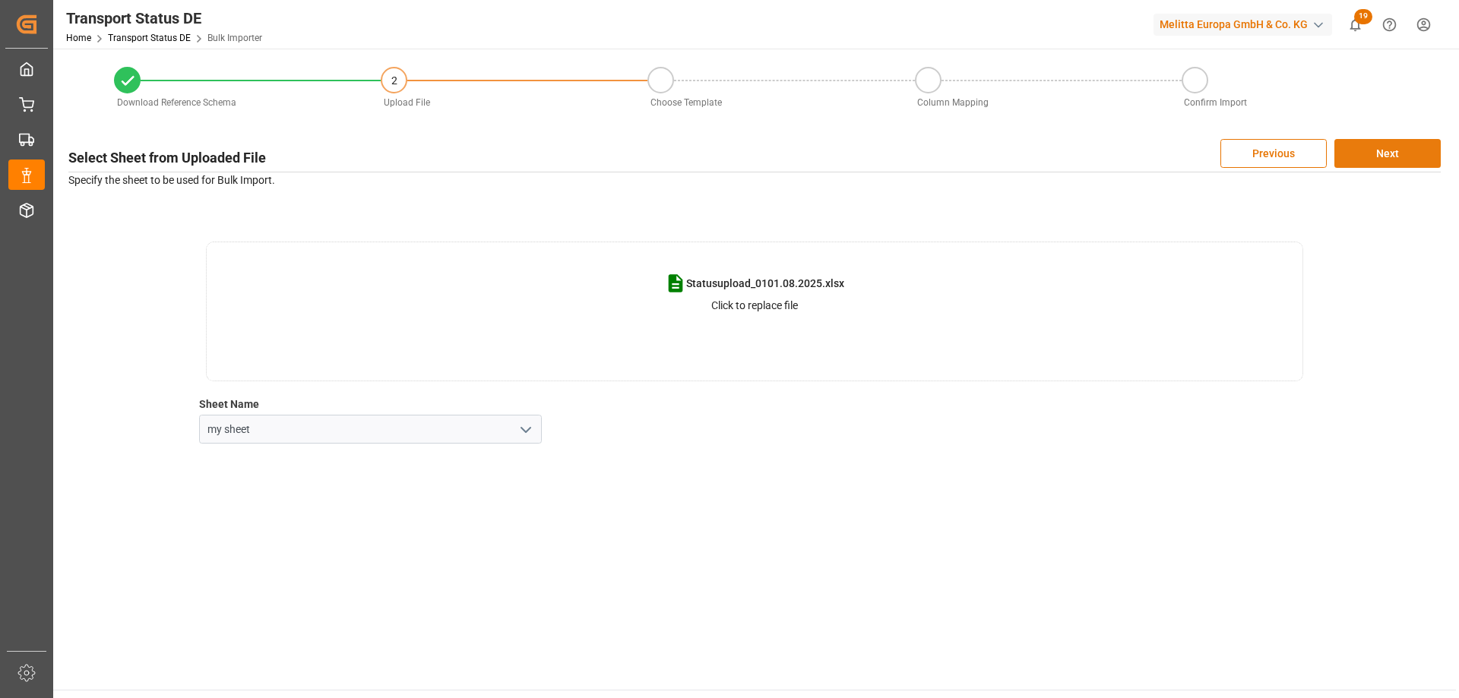
click at [1370, 143] on button "Next" at bounding box center [1387, 153] width 106 height 29
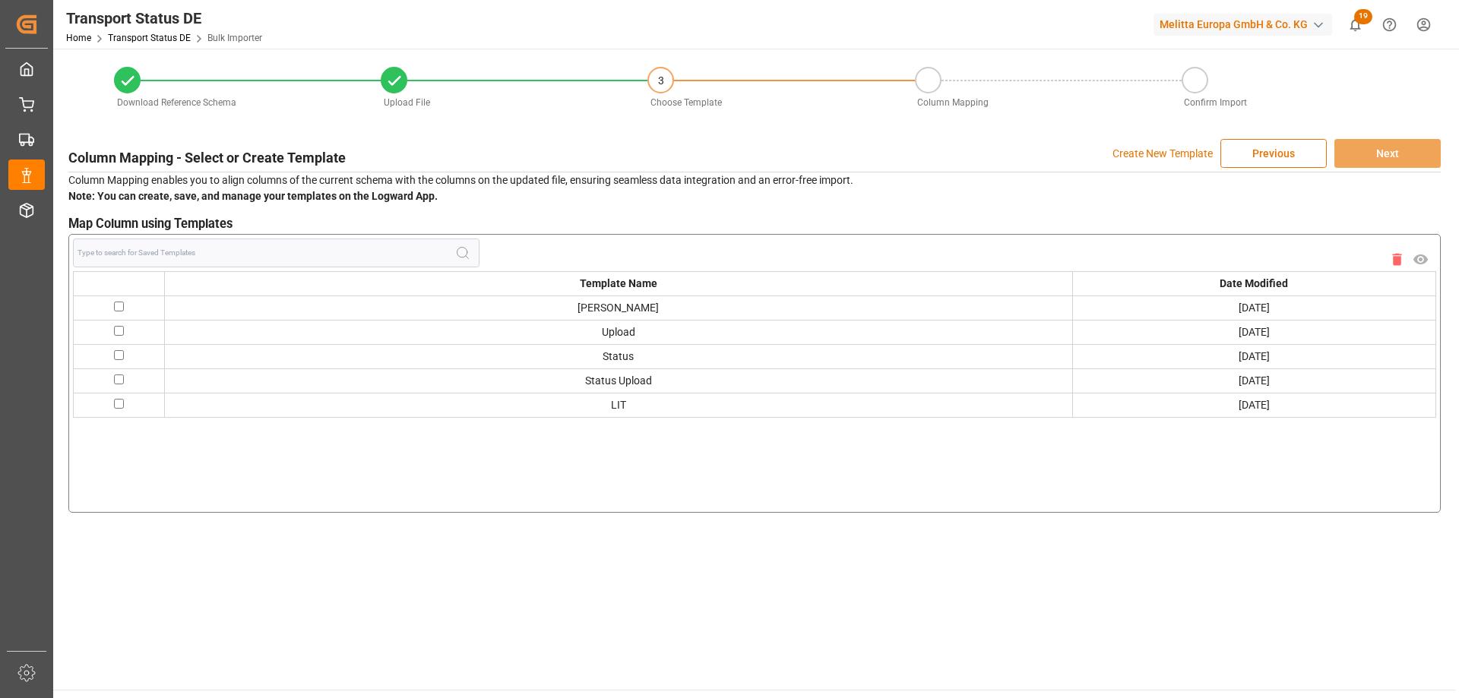
click at [118, 404] on input "checkbox" at bounding box center [119, 404] width 10 height 10
checkbox input "true"
click at [1374, 146] on button "Next" at bounding box center [1387, 153] width 106 height 29
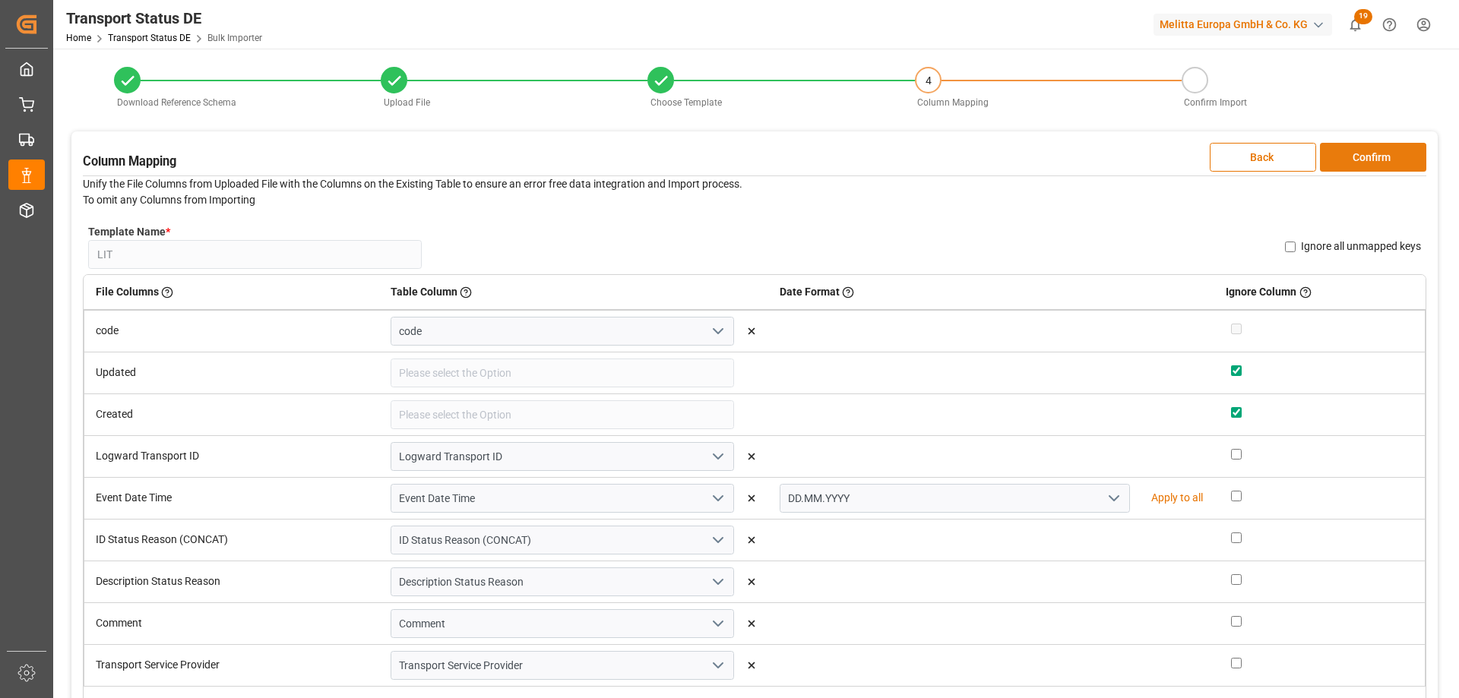
click at [1356, 154] on button "Confirm" at bounding box center [1373, 157] width 106 height 29
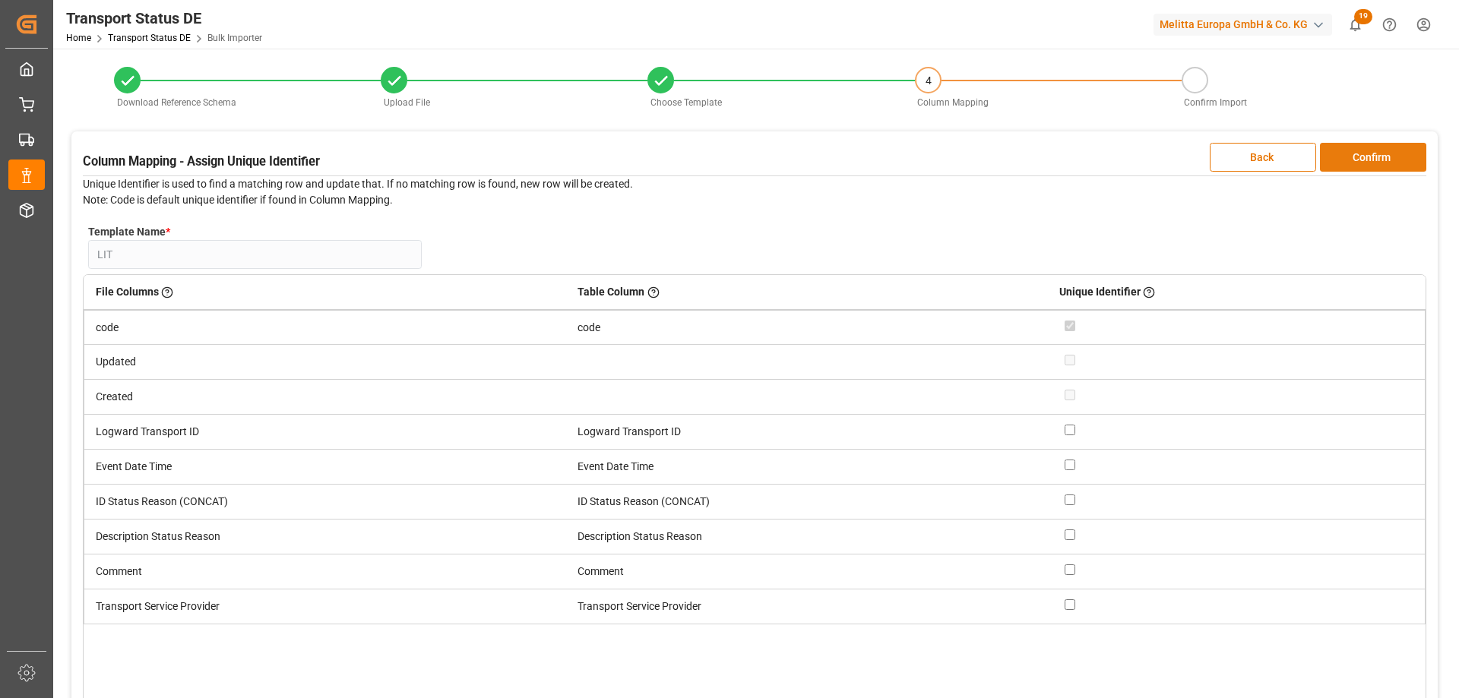
click at [1355, 154] on button "Confirm" at bounding box center [1373, 157] width 106 height 29
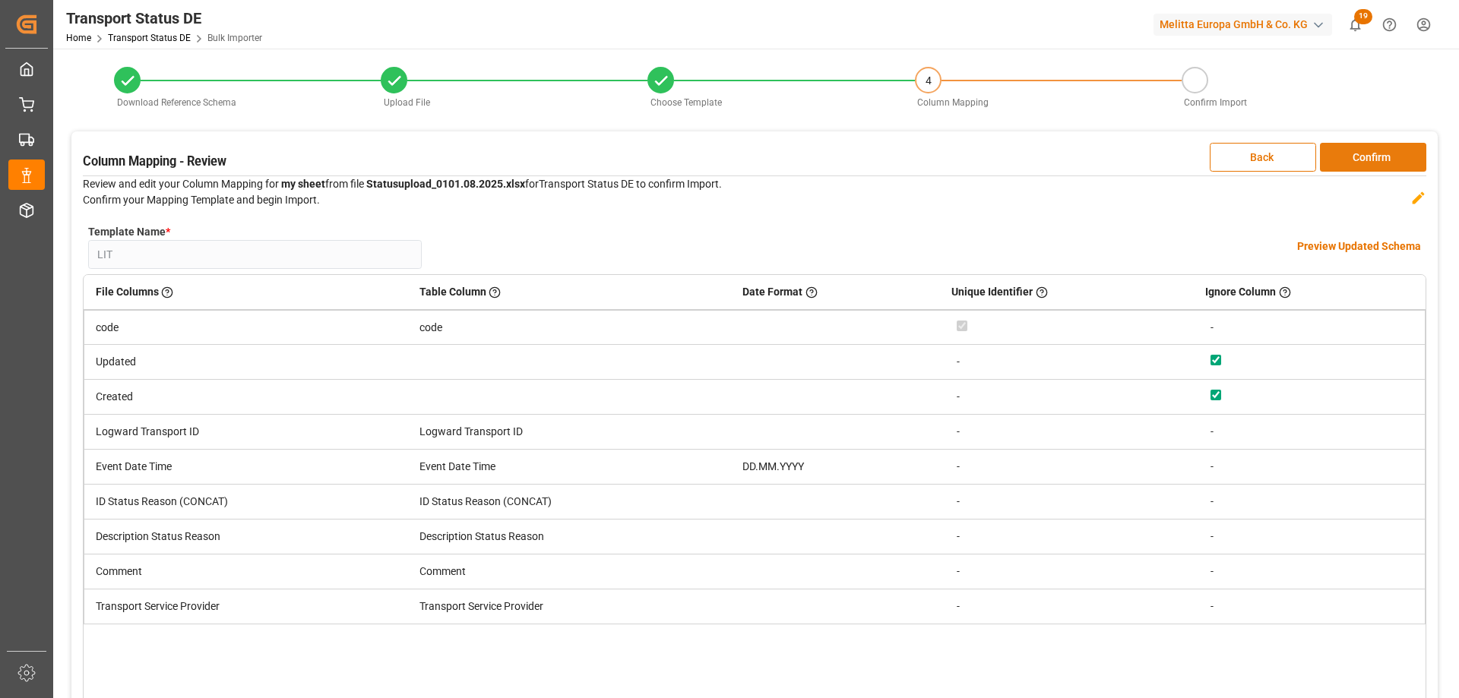
click at [1355, 154] on button "Confirm" at bounding box center [1373, 157] width 106 height 29
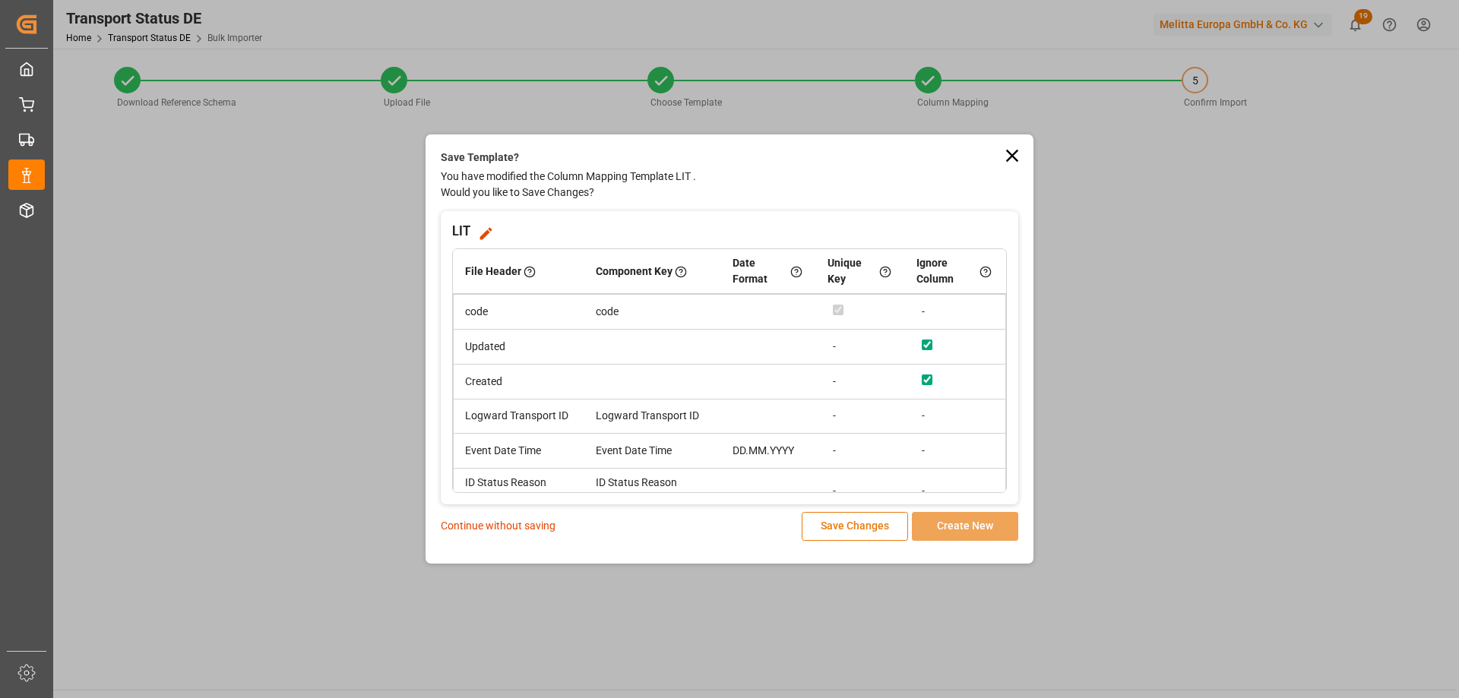
click at [854, 527] on button "Save Changes" at bounding box center [855, 526] width 106 height 29
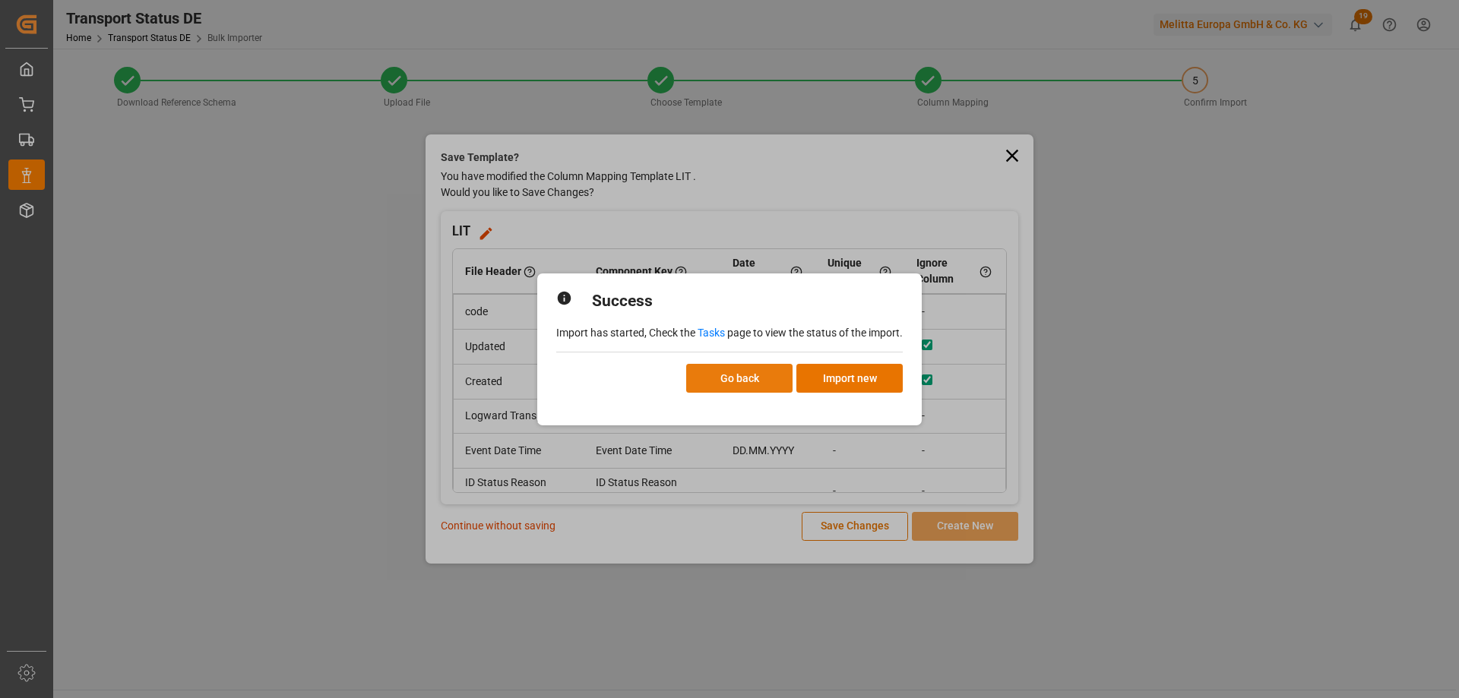
click at [725, 378] on button "Go back" at bounding box center [739, 378] width 106 height 29
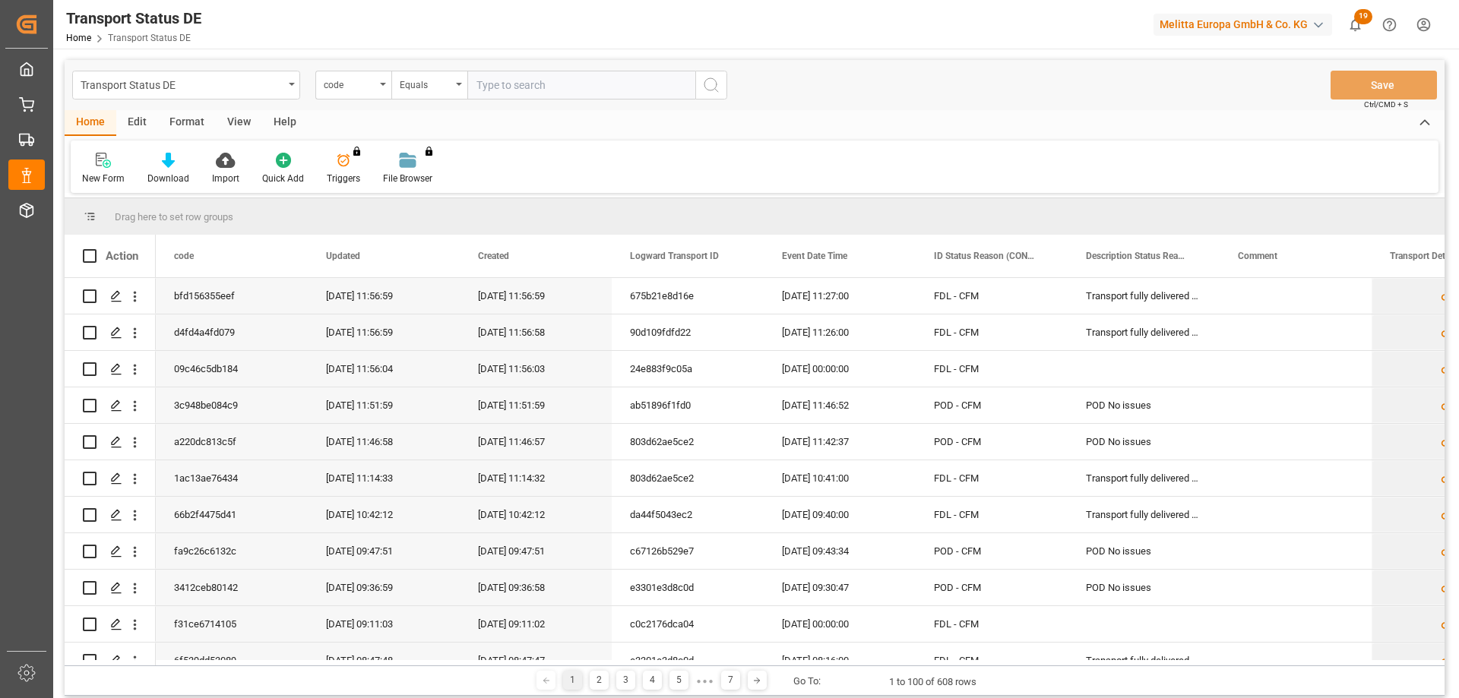
click at [1422, 19] on html "Created by potrace 1.15, written by [PERSON_NAME] [DATE]-[DATE] Created by potr…" at bounding box center [729, 349] width 1459 height 698
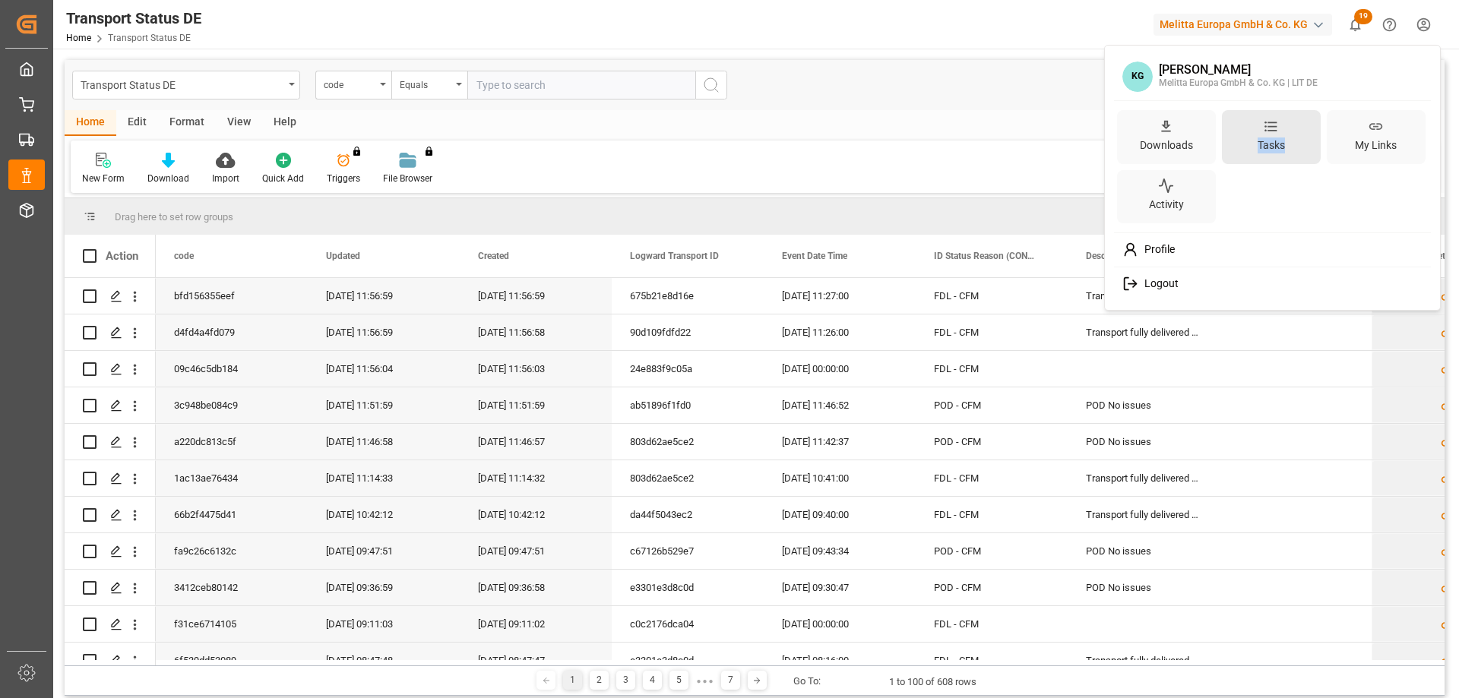
click at [1289, 124] on div "Tasks" at bounding box center [1271, 137] width 99 height 54
